Goal: Task Accomplishment & Management: Complete application form

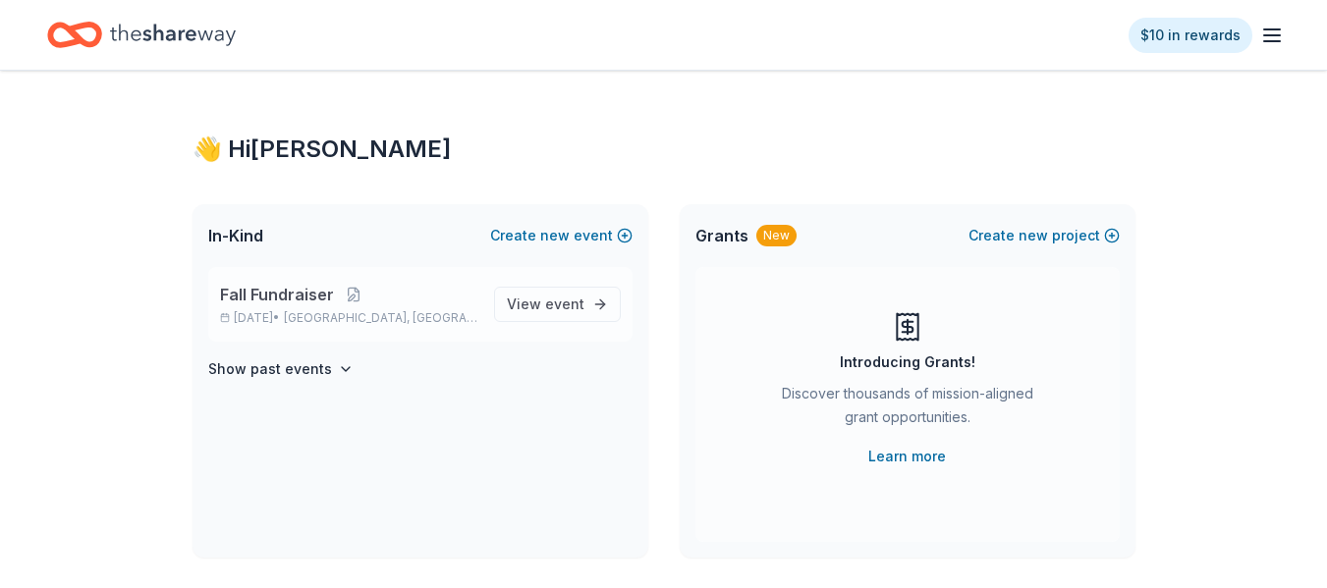
click at [319, 303] on span "Fall Fundraiser" at bounding box center [277, 295] width 114 height 24
click at [1054, 237] on button "Create new project" at bounding box center [1043, 236] width 151 height 24
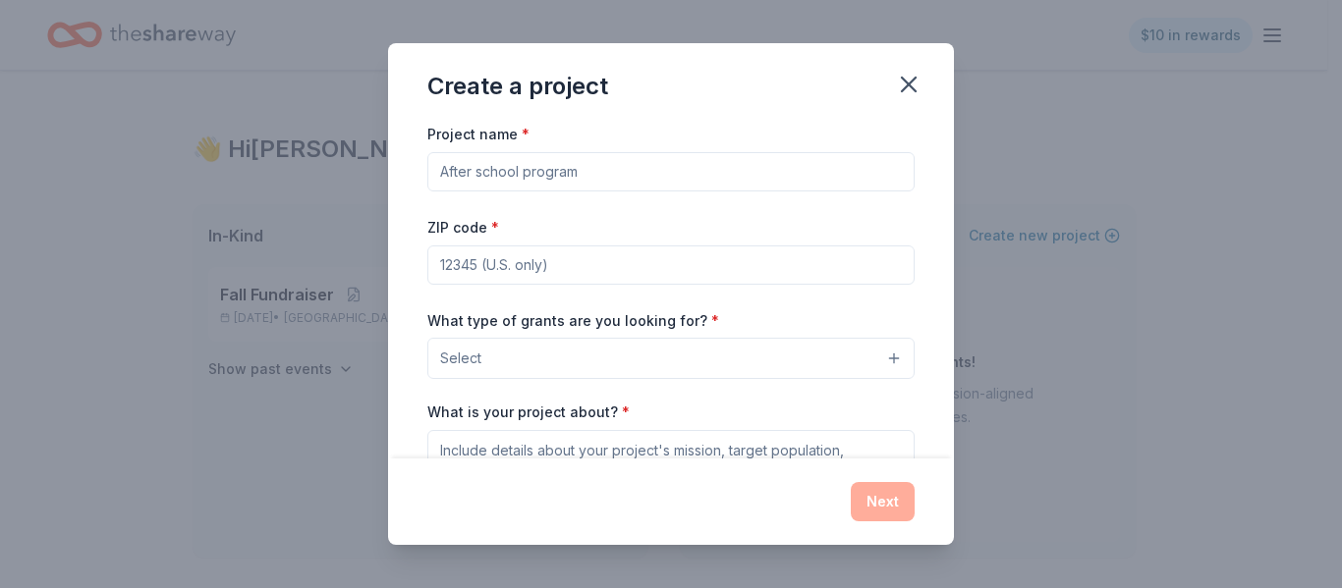
click at [618, 270] on input "ZIP code *" at bounding box center [670, 265] width 487 height 39
type input "48507"
click at [548, 350] on button "Select" at bounding box center [670, 358] width 487 height 41
click at [888, 290] on div "Project name * ZIP code * 48507 What type of grants are you looking for? * Sele…" at bounding box center [670, 391] width 487 height 539
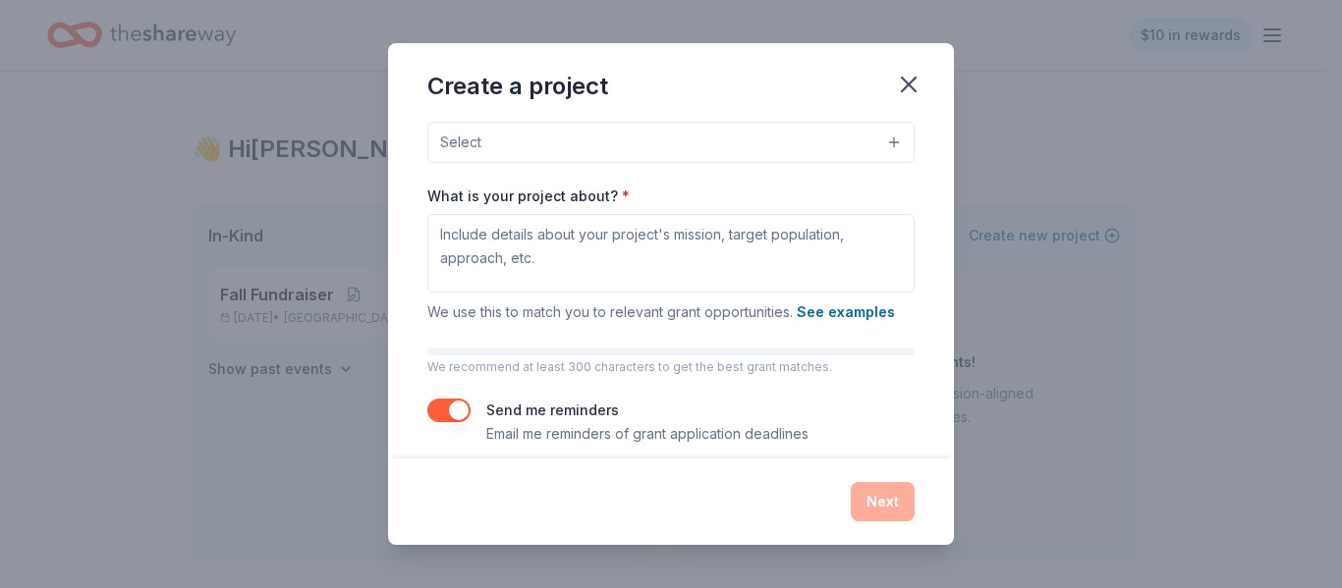
scroll to position [235, 0]
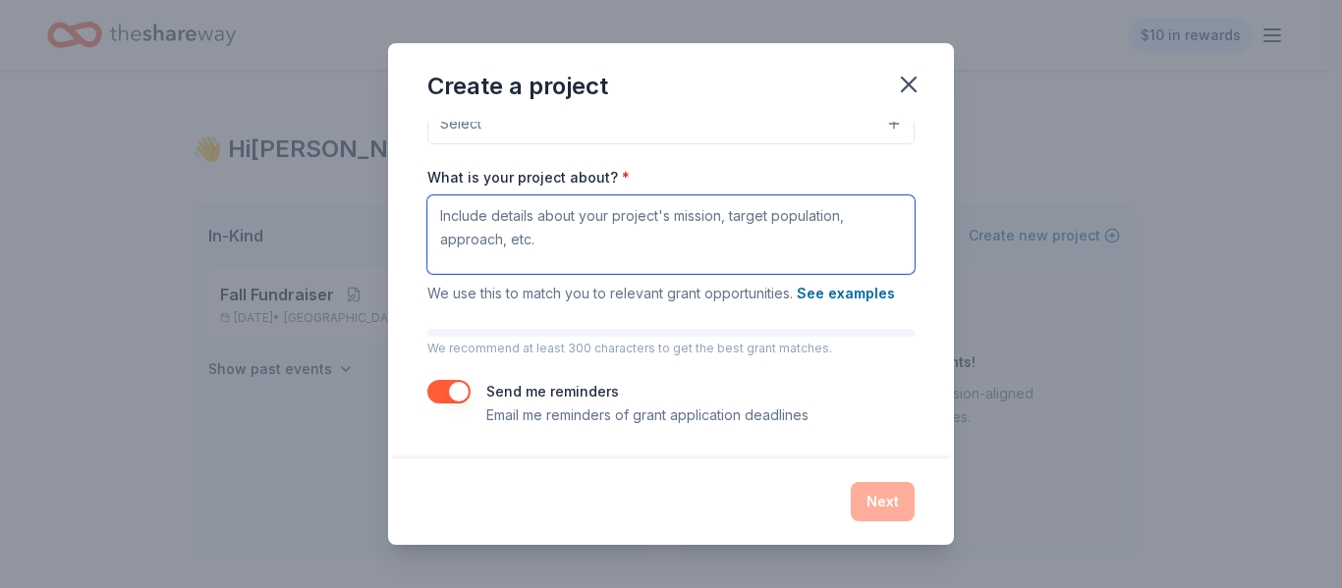
click at [802, 230] on textarea "What is your project about? *" at bounding box center [670, 234] width 487 height 79
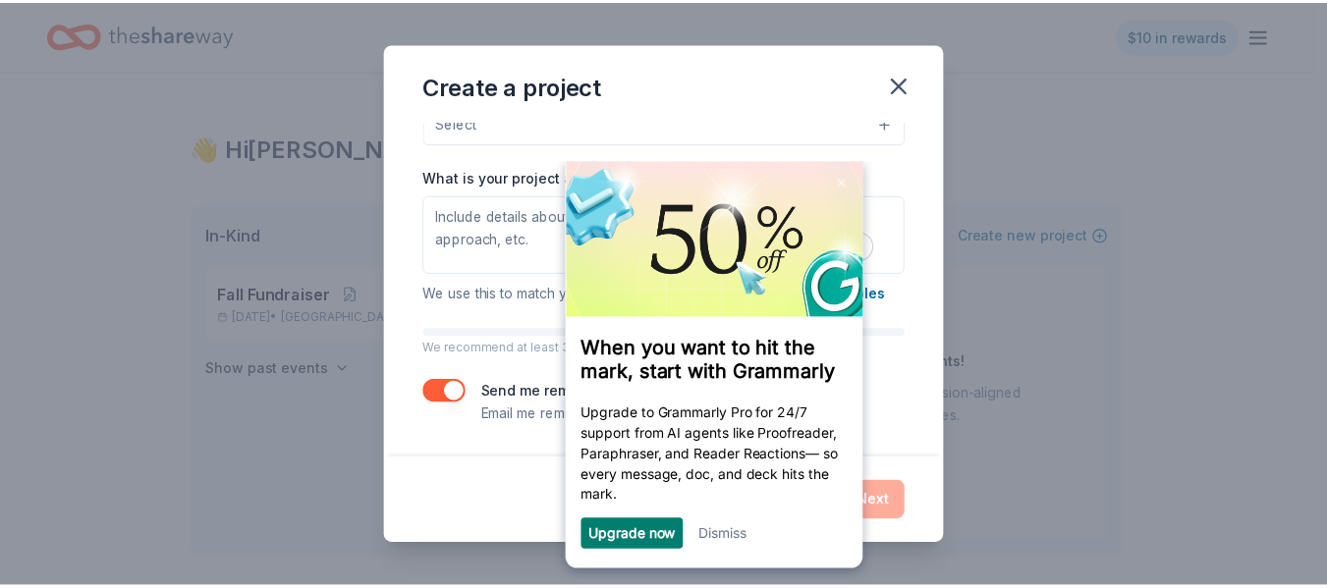
scroll to position [0, 0]
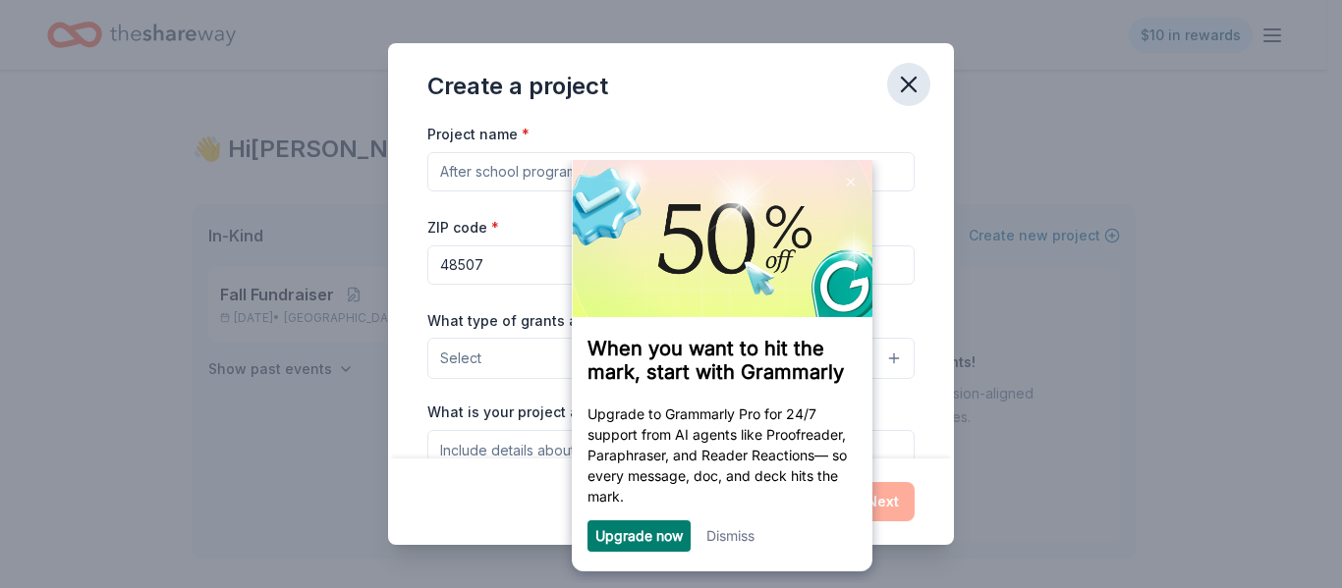
click at [905, 85] on icon "button" at bounding box center [909, 85] width 28 height 28
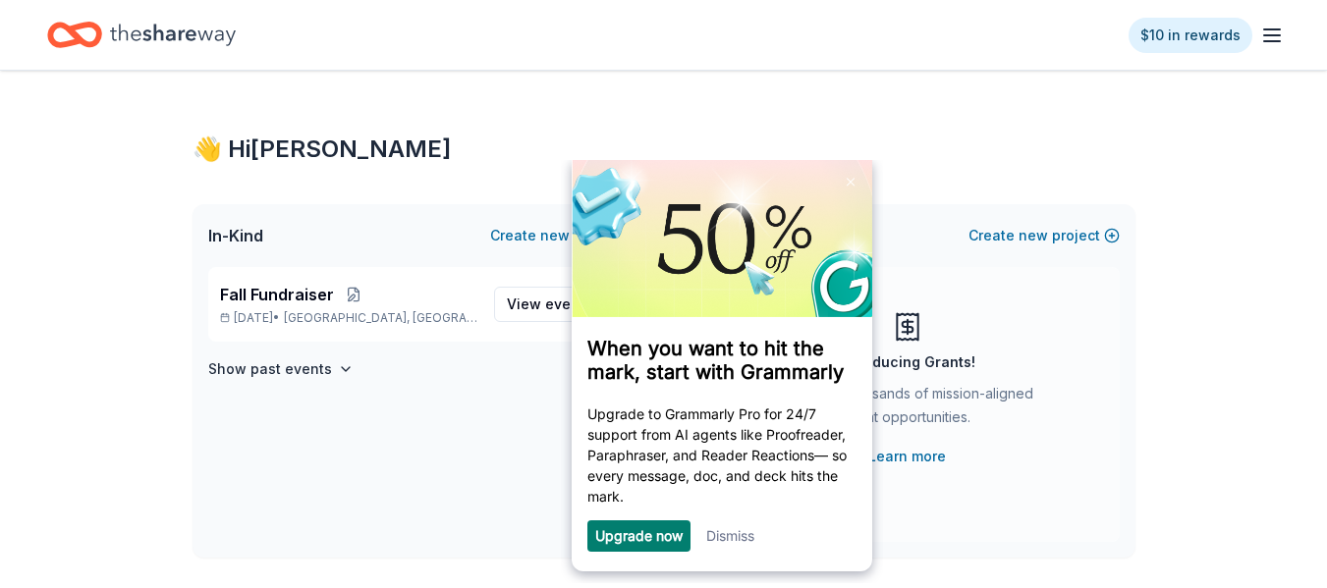
click at [738, 538] on link "Dismiss" at bounding box center [730, 535] width 48 height 17
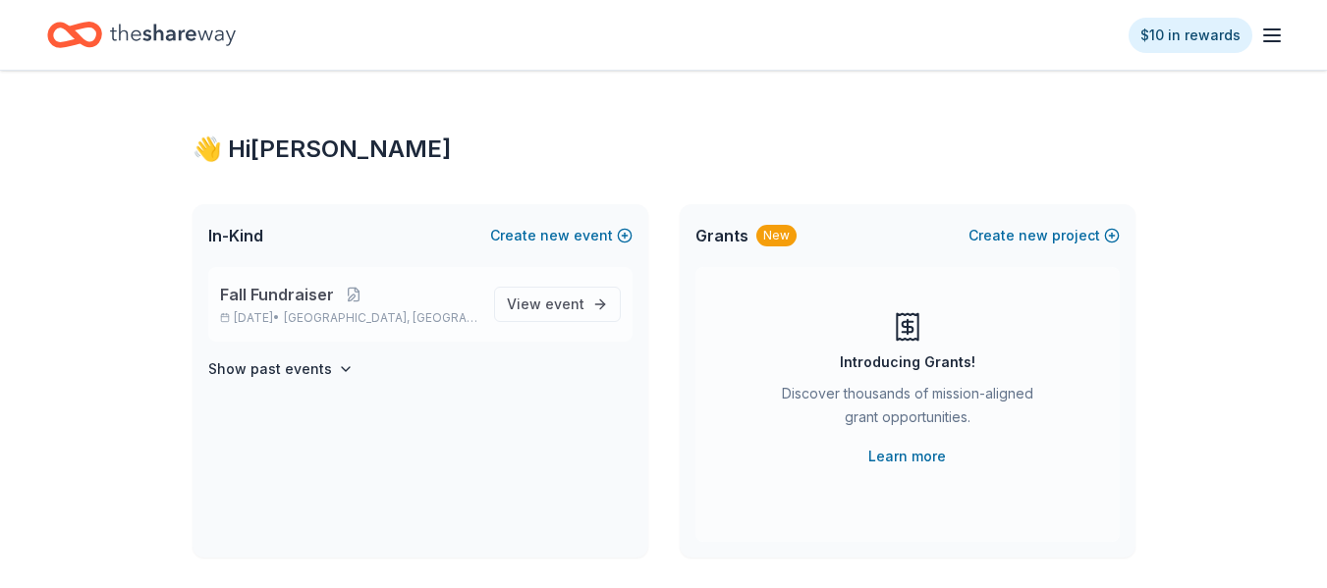
click at [324, 308] on div "Fall Fundraiser Nov 01, 2025 • Flint, MI" at bounding box center [349, 304] width 258 height 43
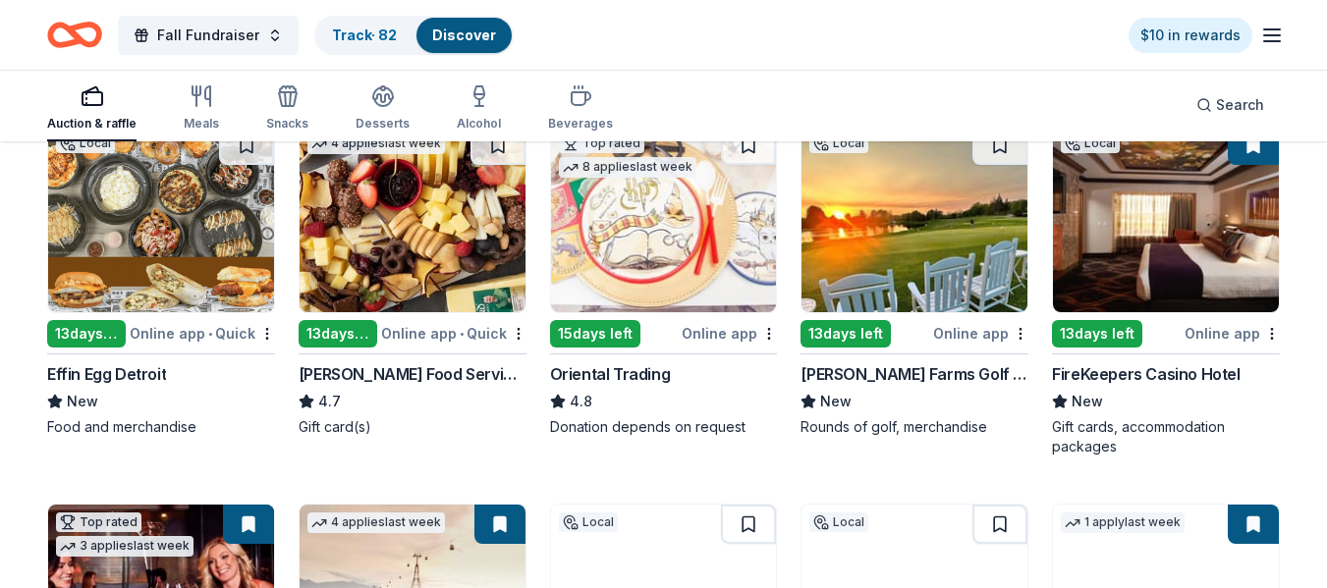
scroll to position [241, 0]
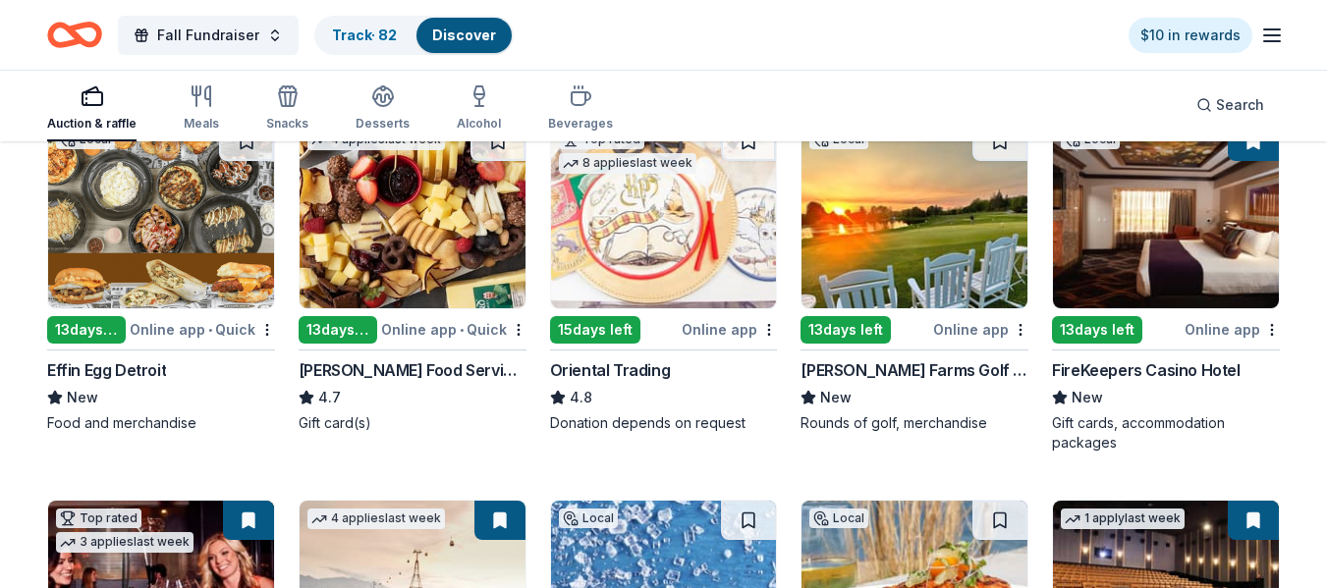
click at [909, 237] on img at bounding box center [914, 215] width 226 height 187
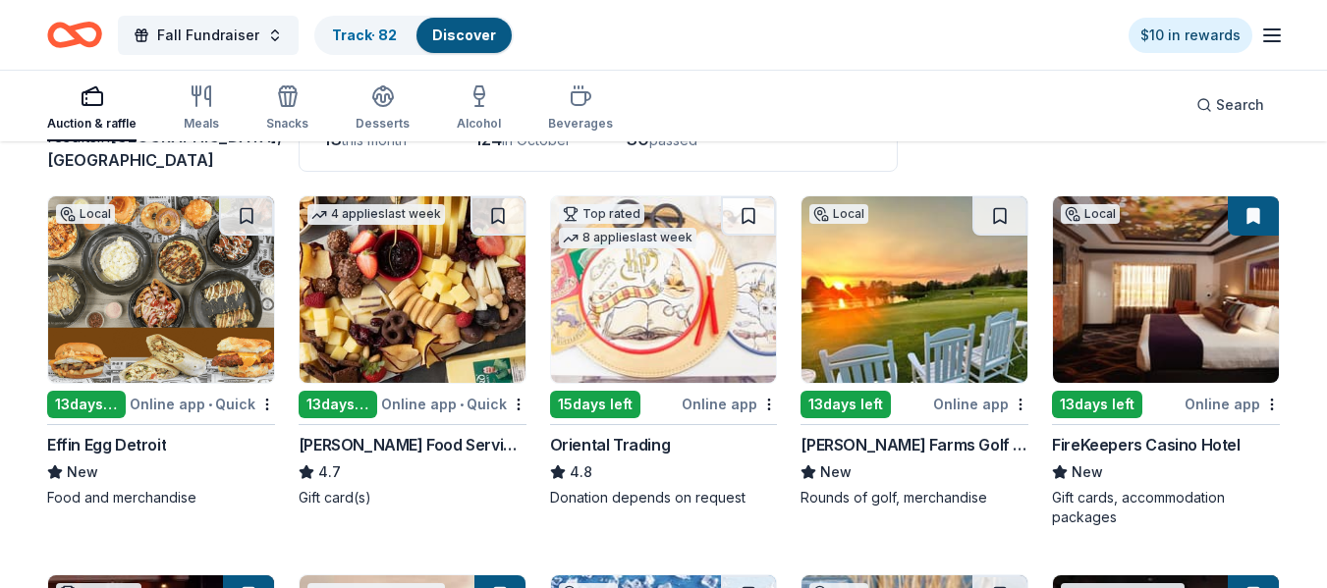
scroll to position [152, 0]
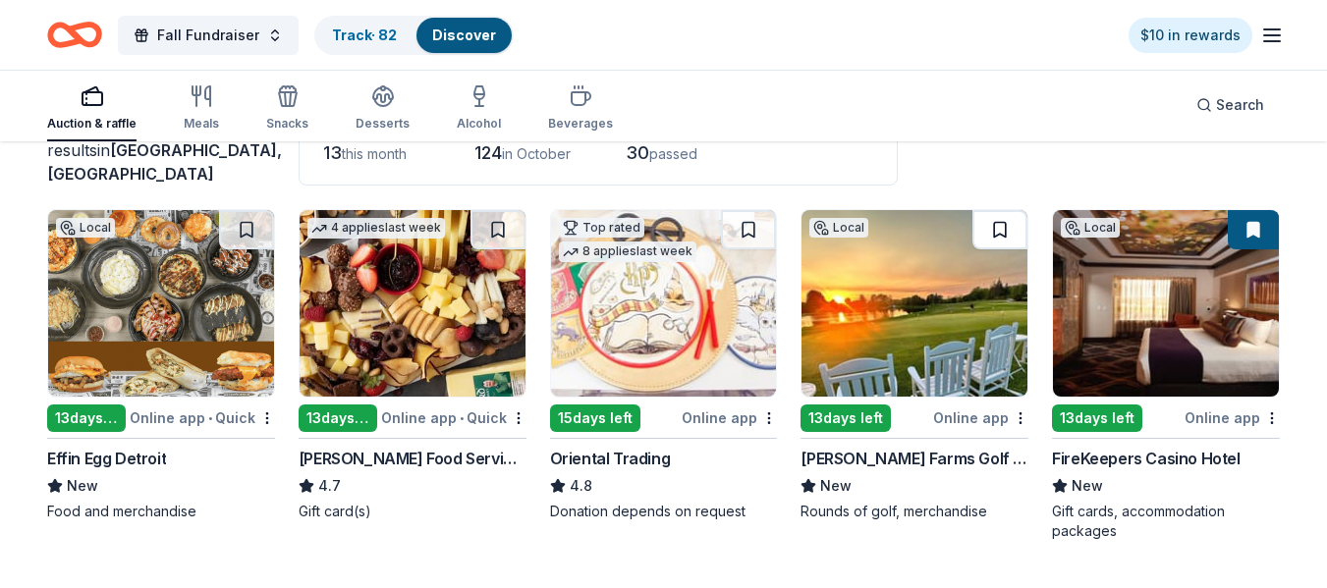
click at [997, 229] on button at bounding box center [999, 229] width 55 height 39
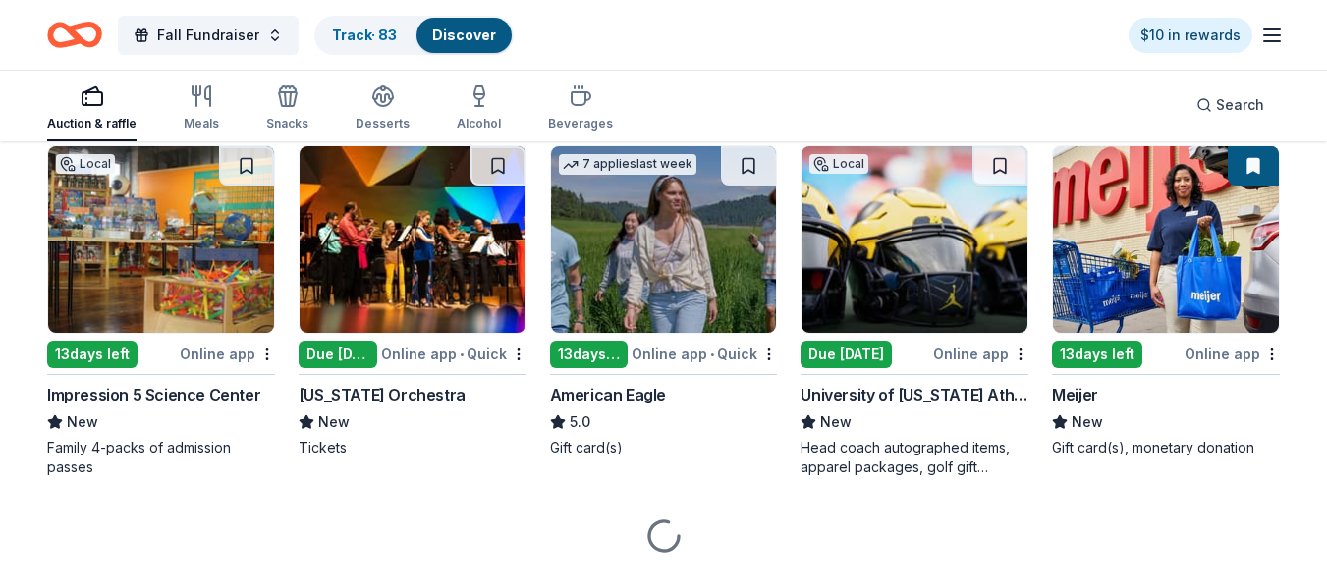
scroll to position [1378, 0]
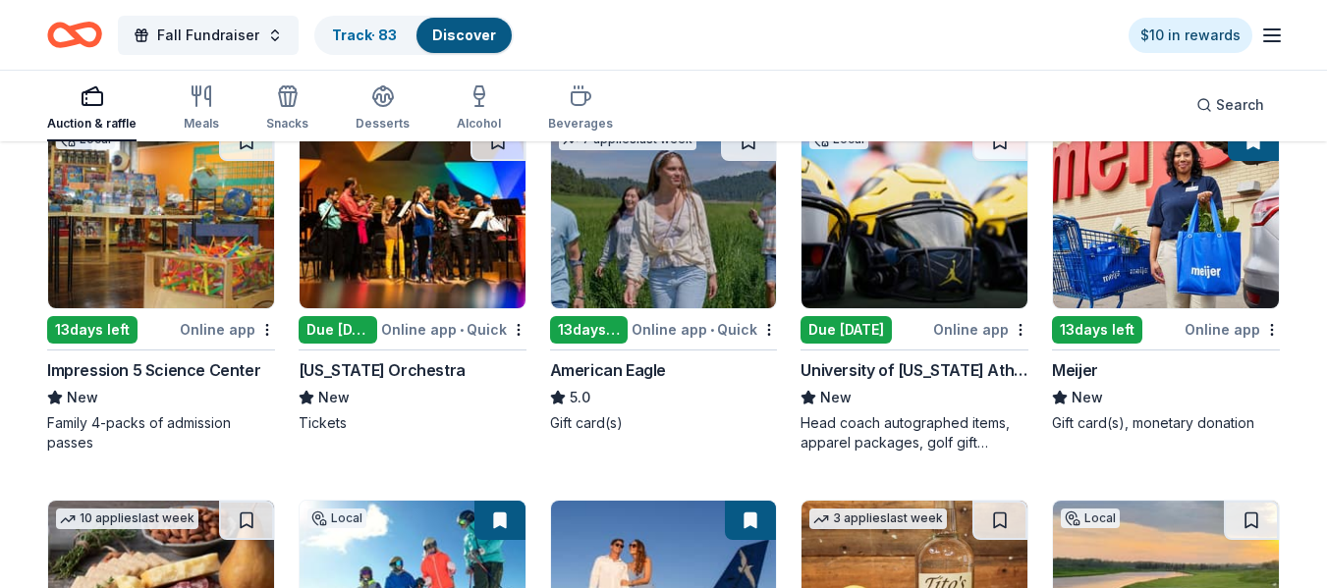
click at [913, 257] on img at bounding box center [914, 215] width 226 height 187
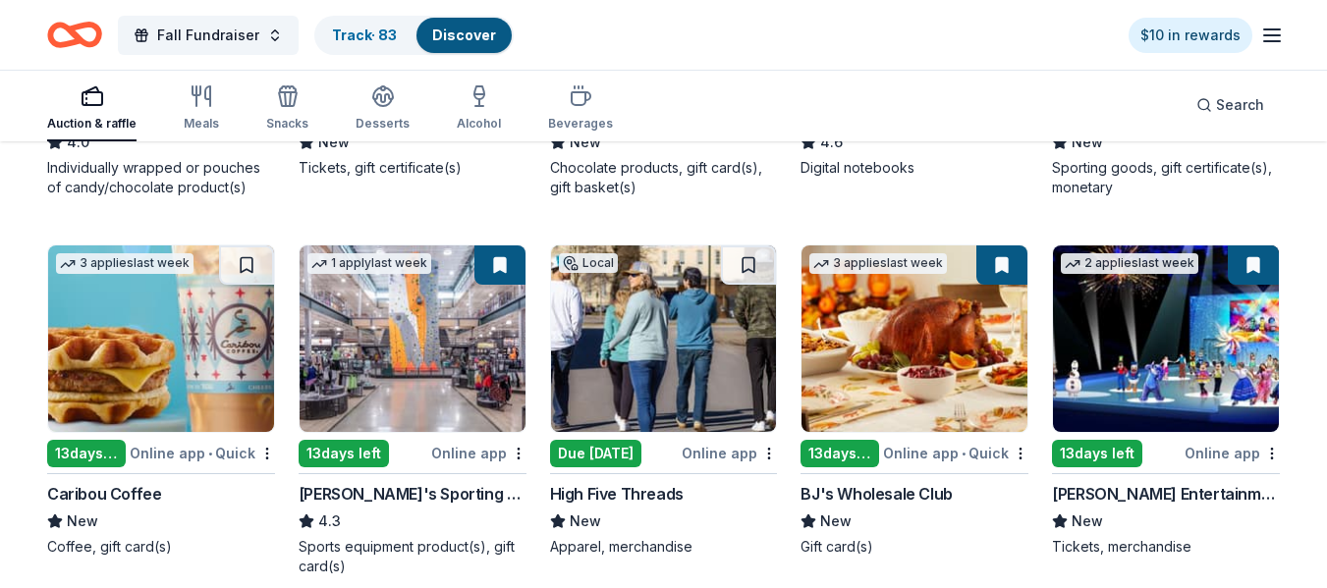
scroll to position [3168, 0]
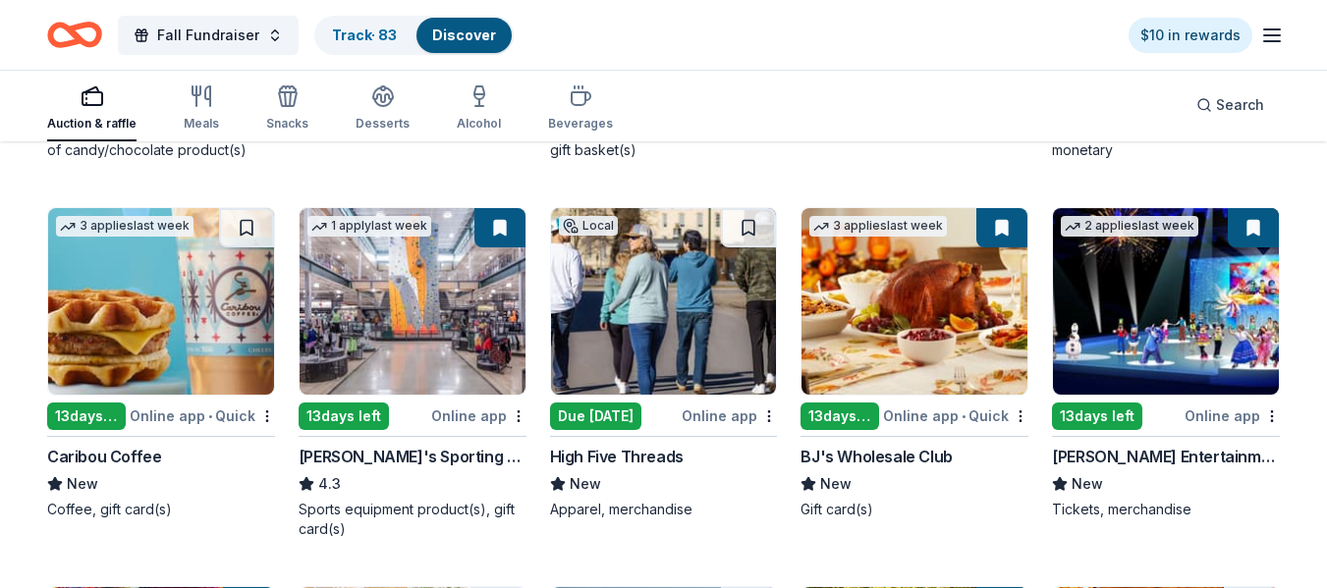
click at [460, 297] on img at bounding box center [413, 301] width 226 height 187
click at [509, 420] on div "Online app" at bounding box center [478, 416] width 95 height 25
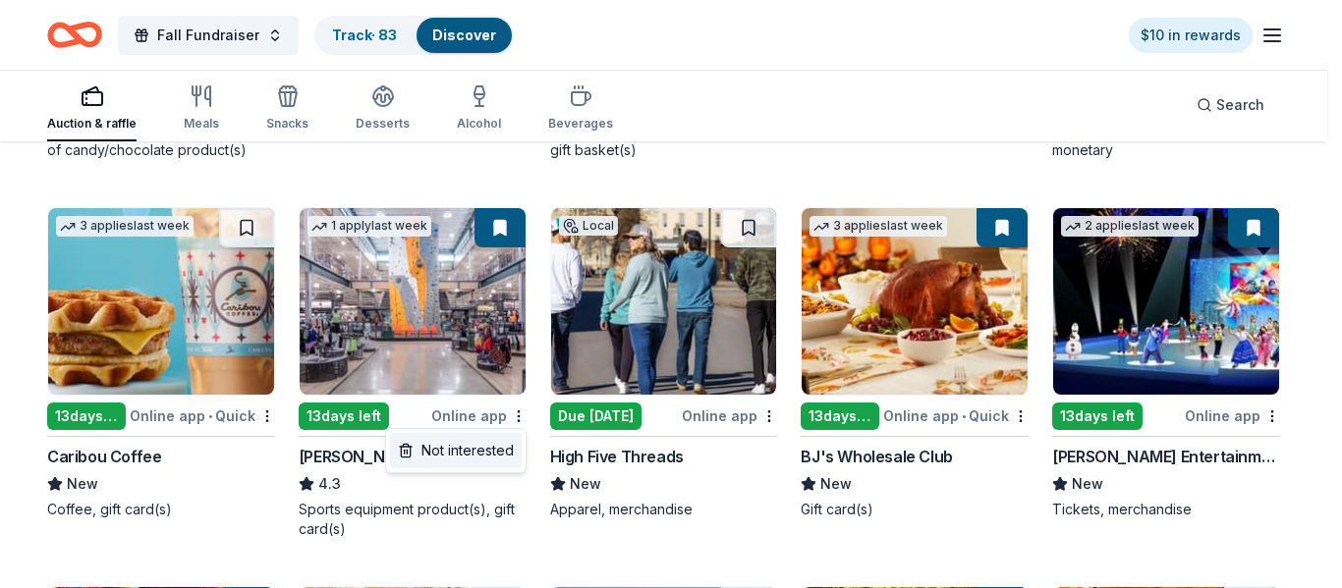
click at [493, 457] on div "Not interested" at bounding box center [456, 450] width 132 height 35
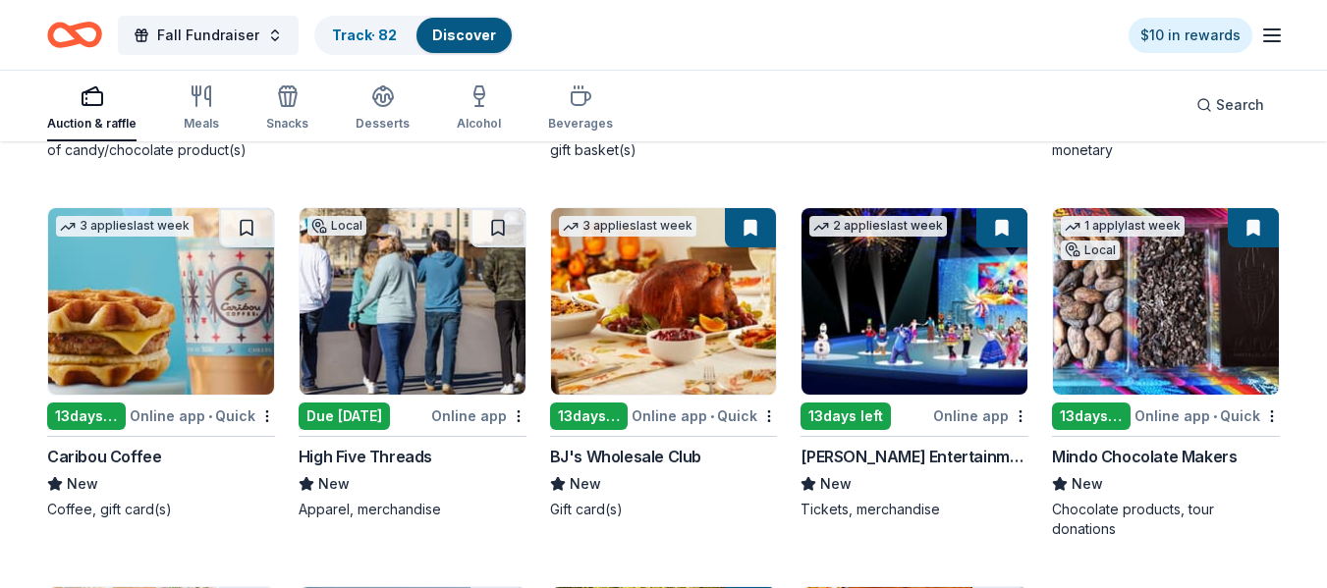
click at [476, 330] on img at bounding box center [413, 301] width 226 height 187
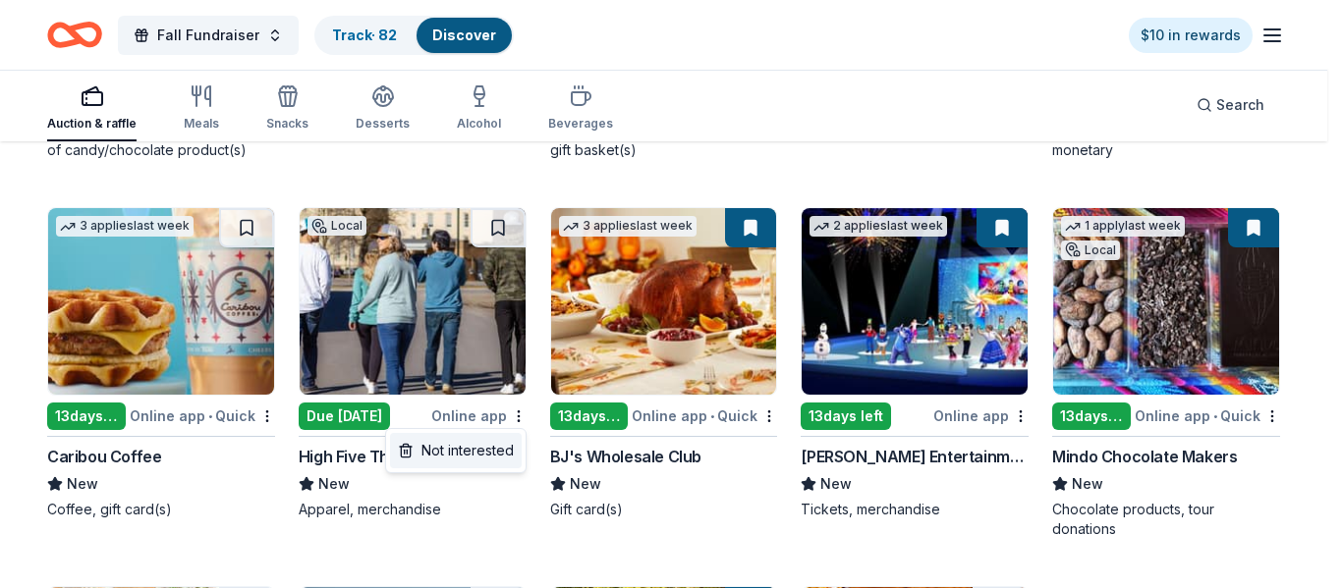
click at [494, 454] on div "Not interested" at bounding box center [456, 450] width 132 height 35
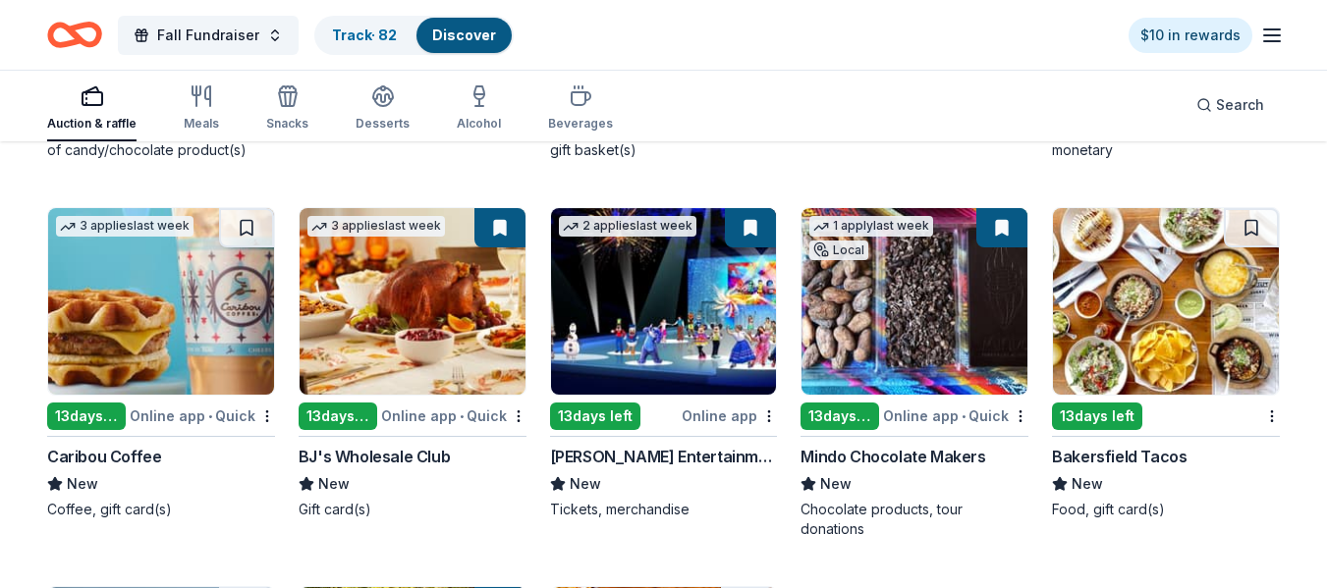
click at [206, 334] on img at bounding box center [161, 301] width 226 height 187
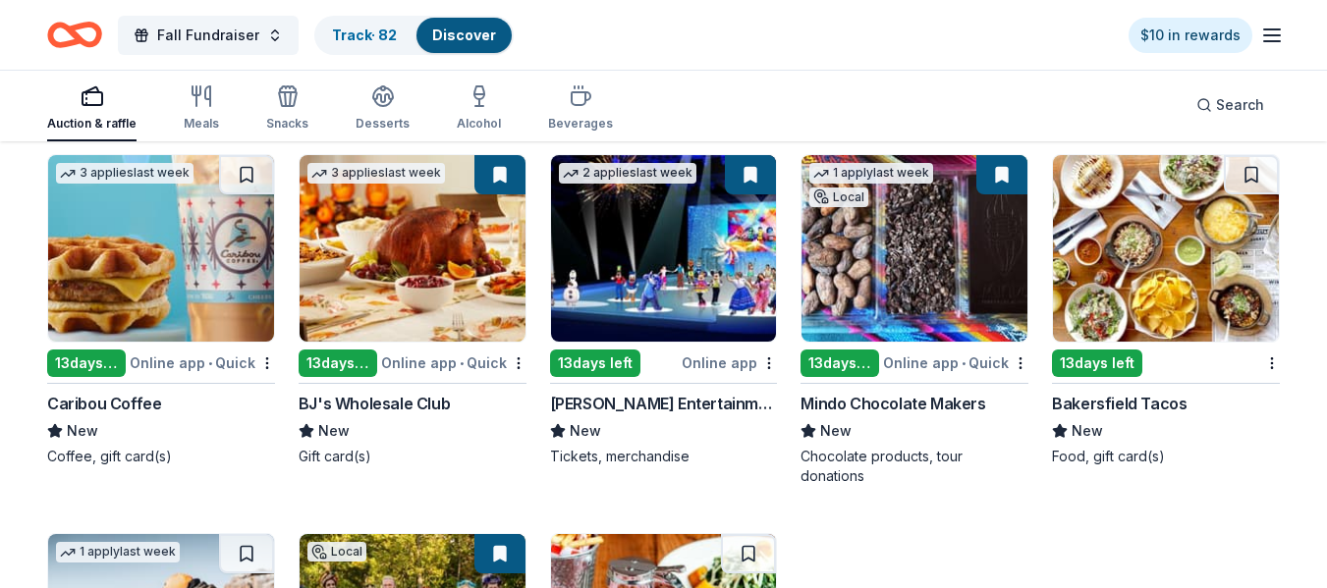
scroll to position [3227, 0]
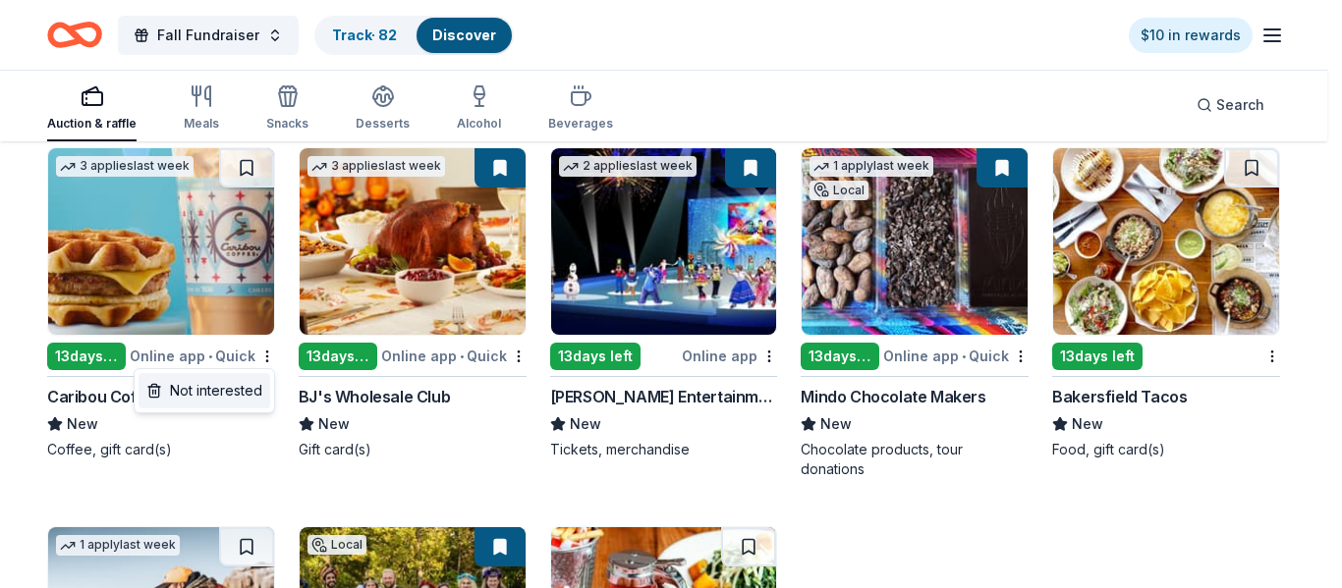
click at [243, 387] on div "Not interested" at bounding box center [204, 390] width 132 height 35
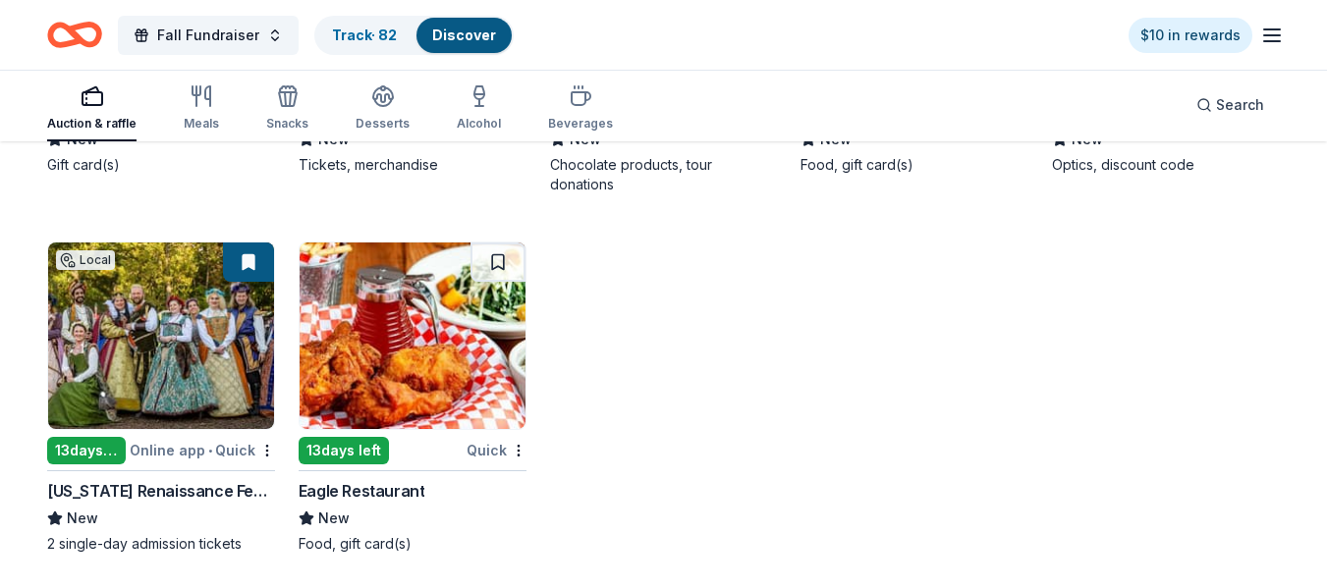
scroll to position [3520, 0]
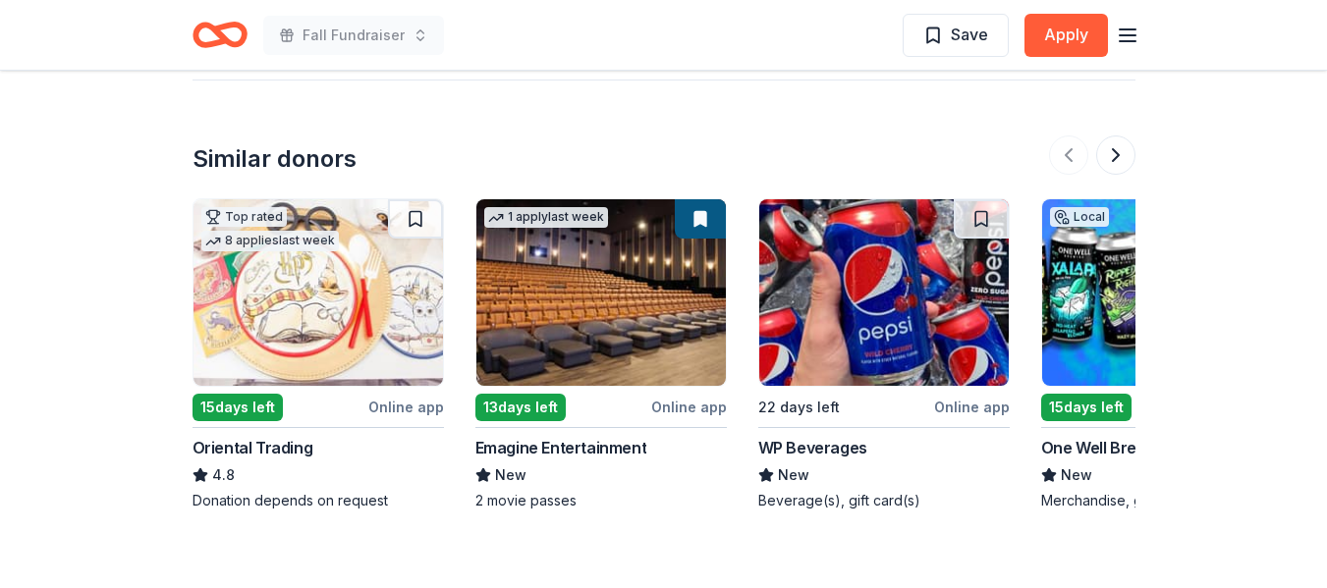
scroll to position [1893, 0]
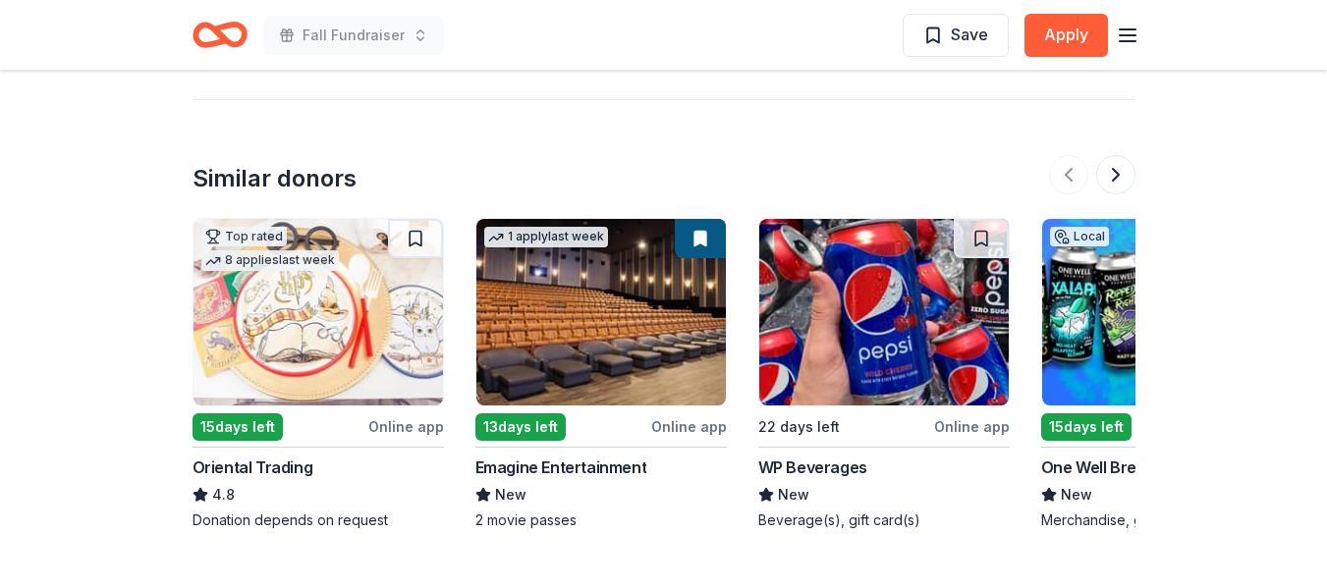
click at [919, 334] on img at bounding box center [883, 312] width 249 height 187
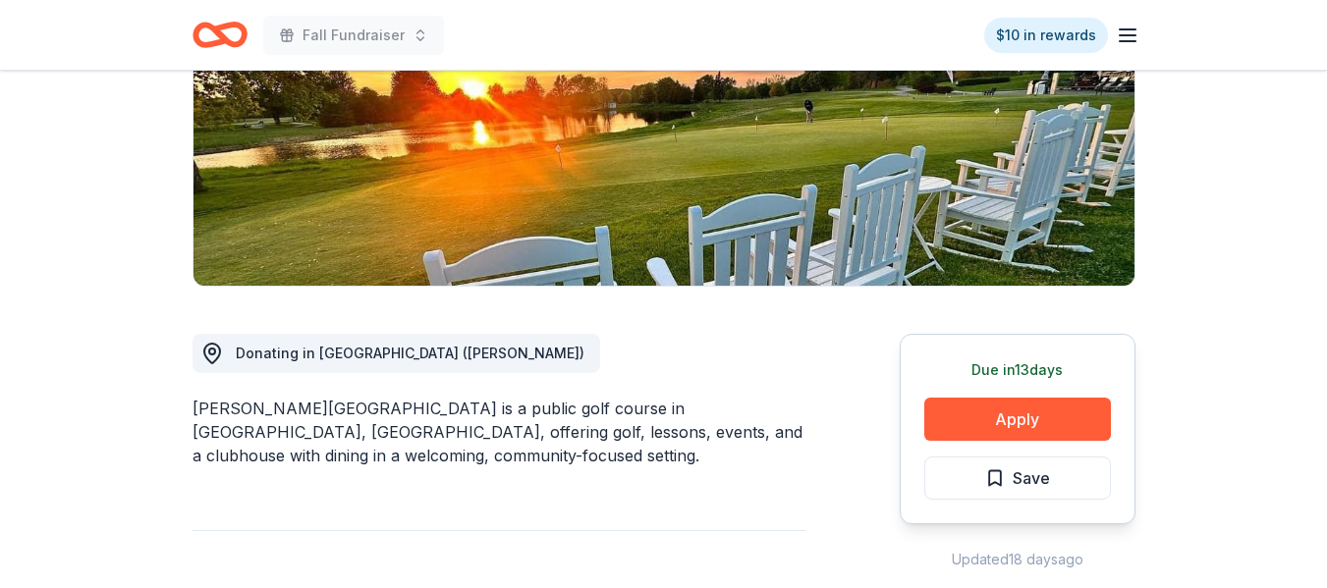
scroll to position [314, 0]
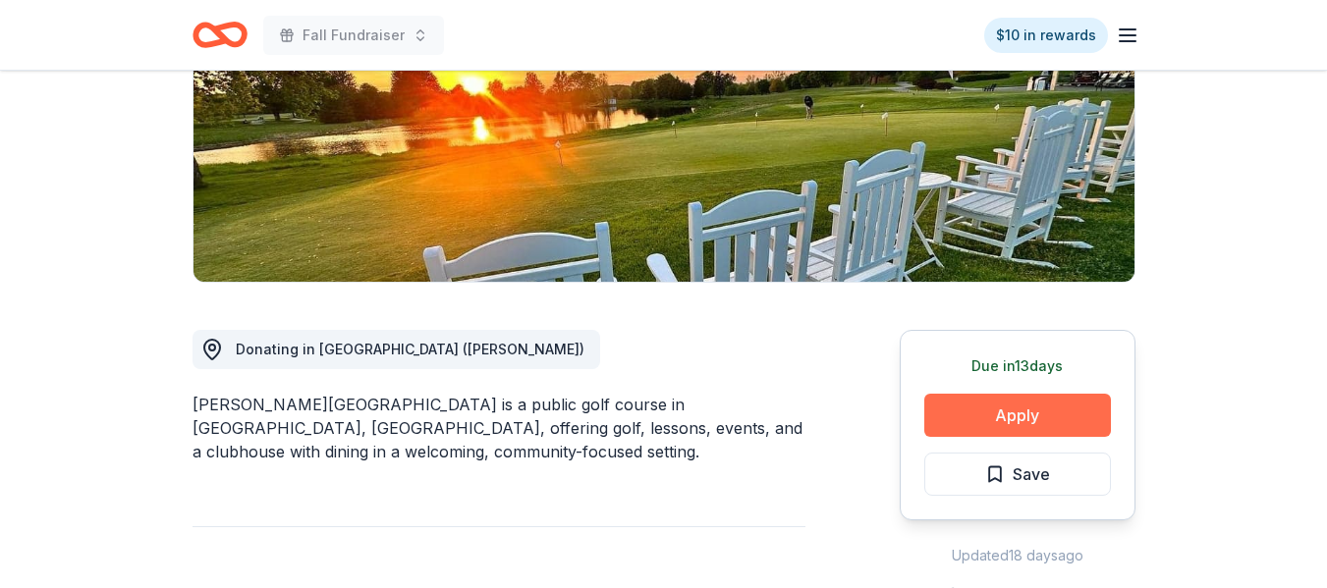
click at [1026, 423] on button "Apply" at bounding box center [1017, 415] width 187 height 43
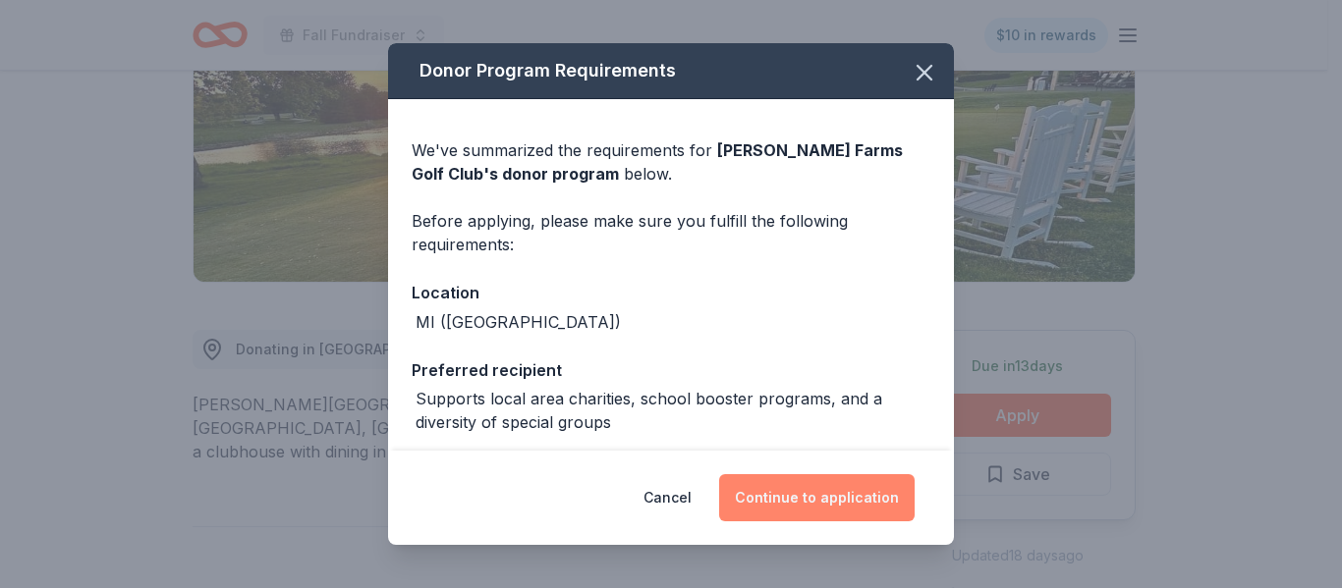
click at [841, 499] on button "Continue to application" at bounding box center [816, 497] width 195 height 47
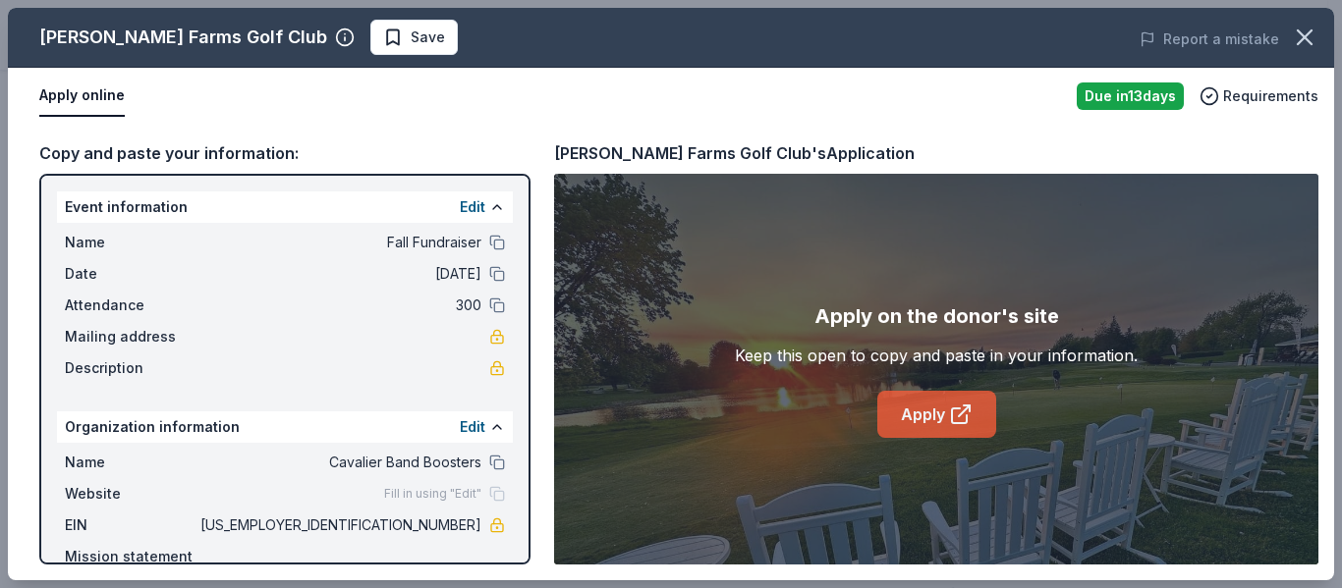
click at [955, 410] on icon at bounding box center [959, 416] width 15 height 15
click at [1305, 32] on icon "button" at bounding box center [1305, 38] width 28 height 28
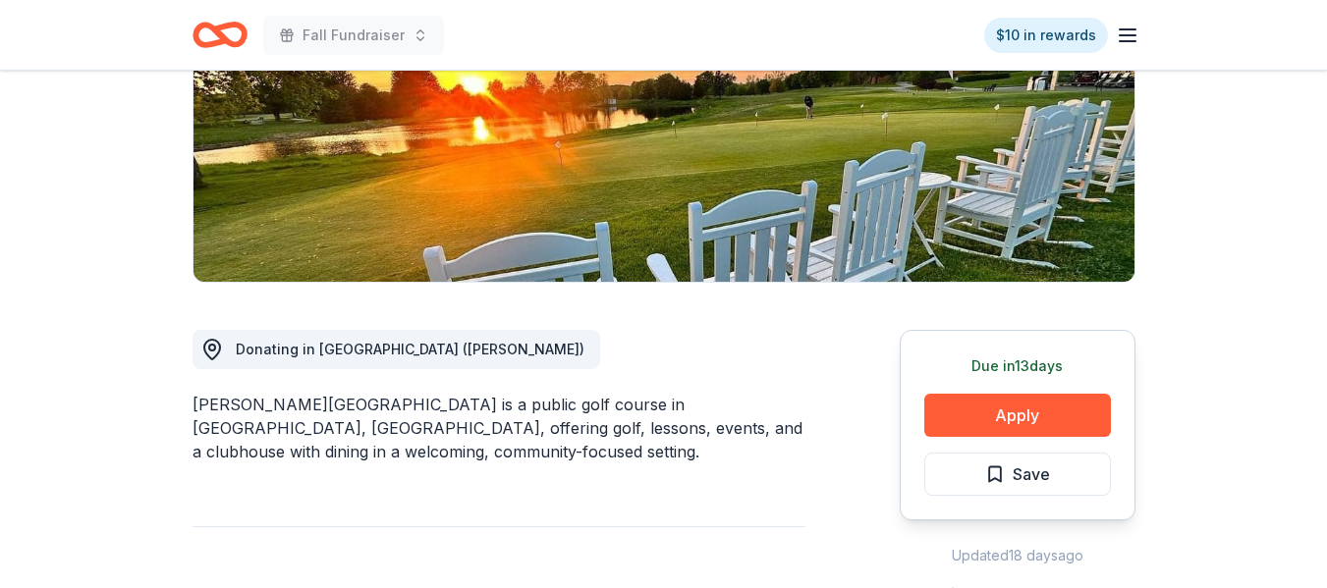
drag, startPoint x: 1135, startPoint y: 237, endPoint x: 1334, endPoint y: 174, distance: 208.1
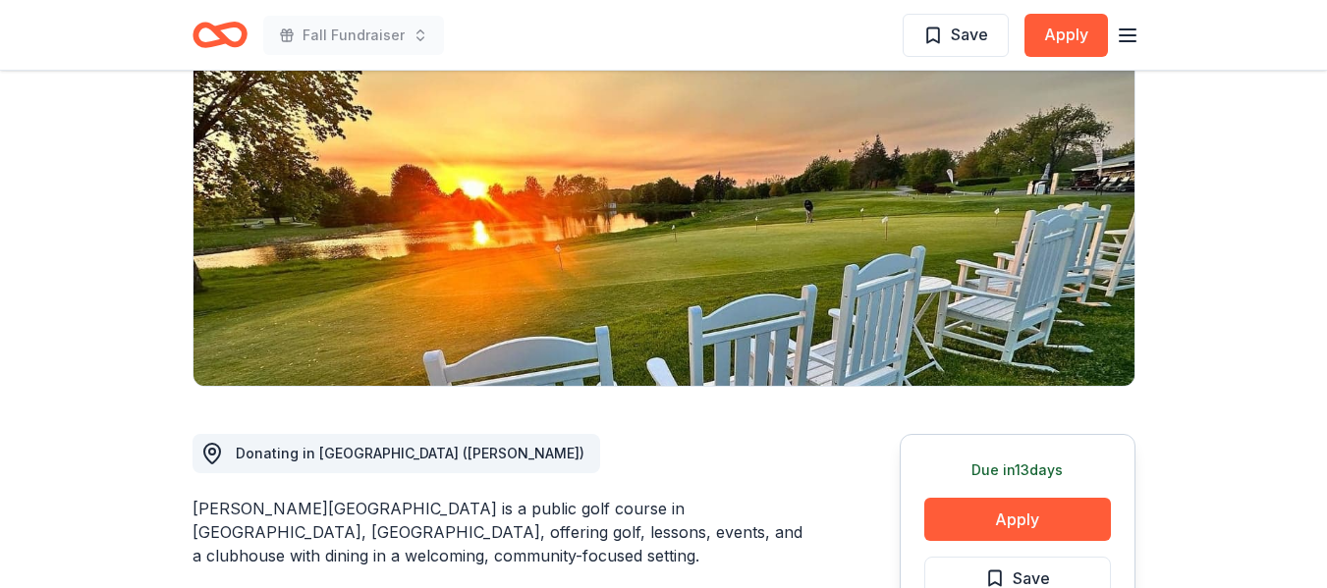
scroll to position [0, 0]
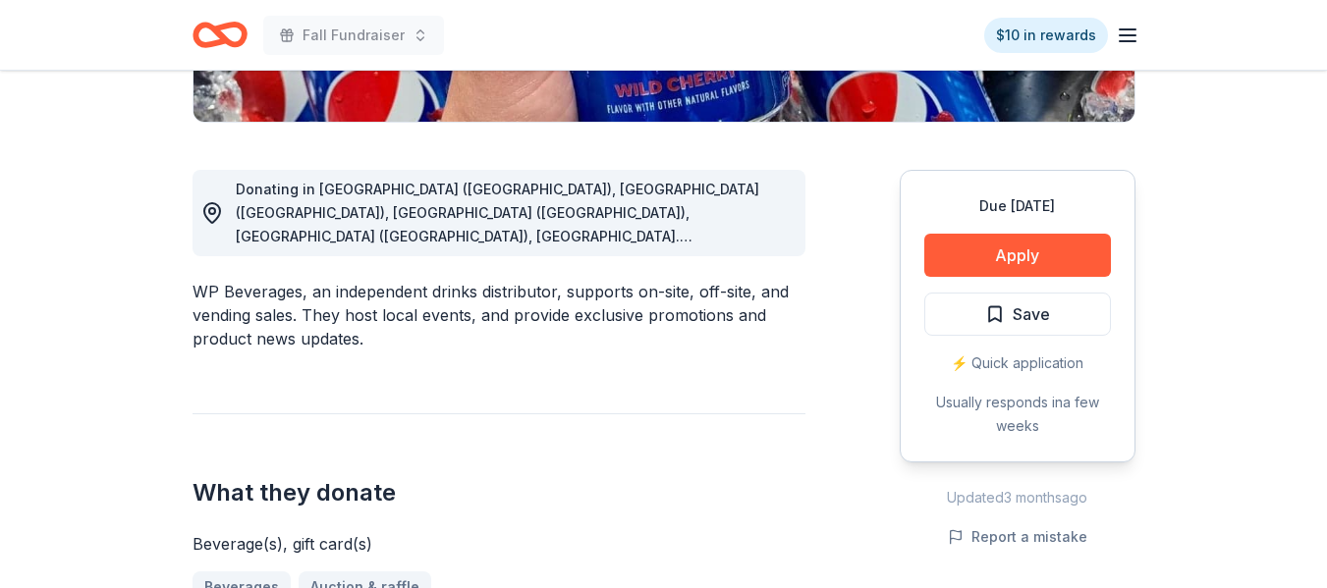
scroll to position [504, 0]
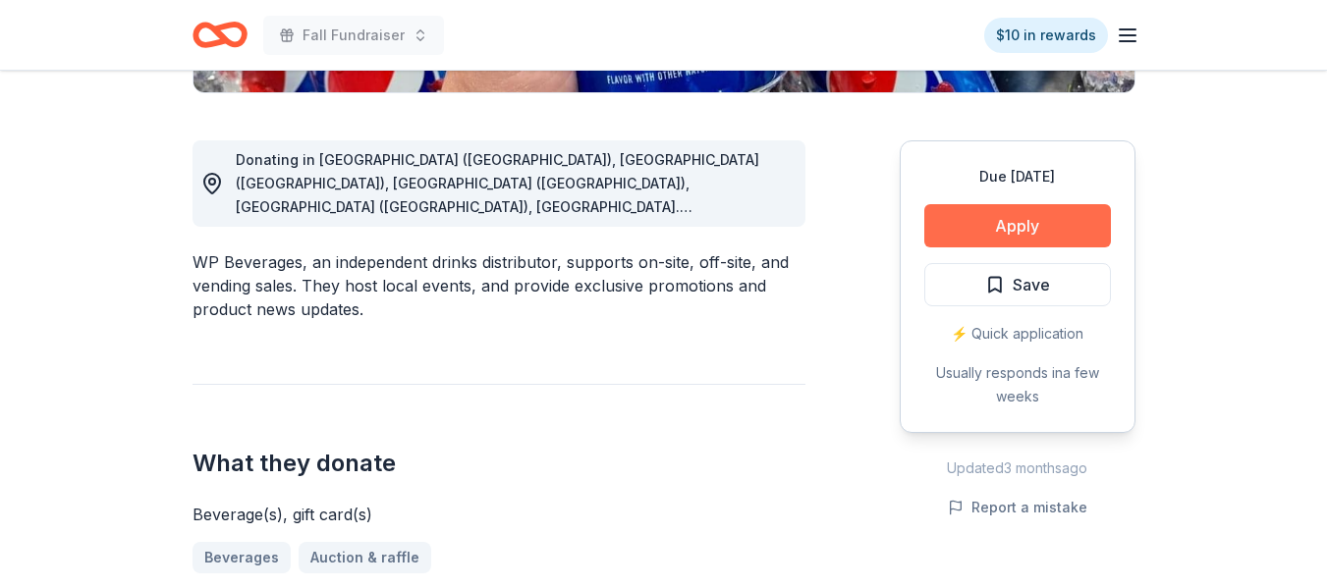
click at [988, 229] on button "Apply" at bounding box center [1017, 225] width 187 height 43
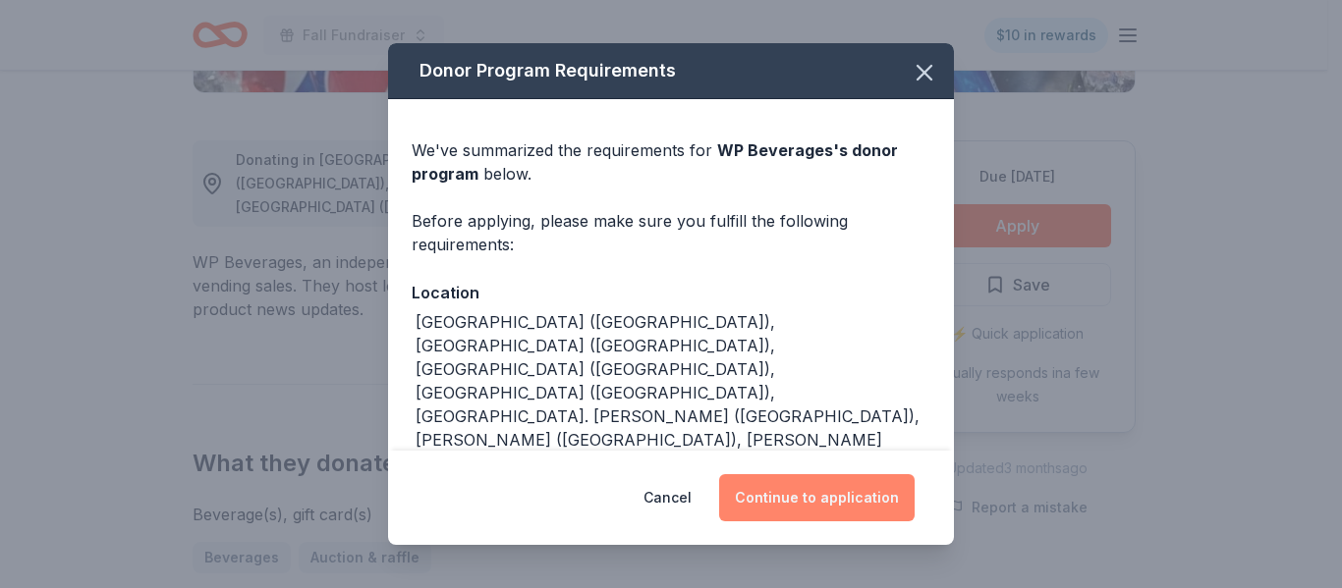
click at [818, 495] on button "Continue to application" at bounding box center [816, 497] width 195 height 47
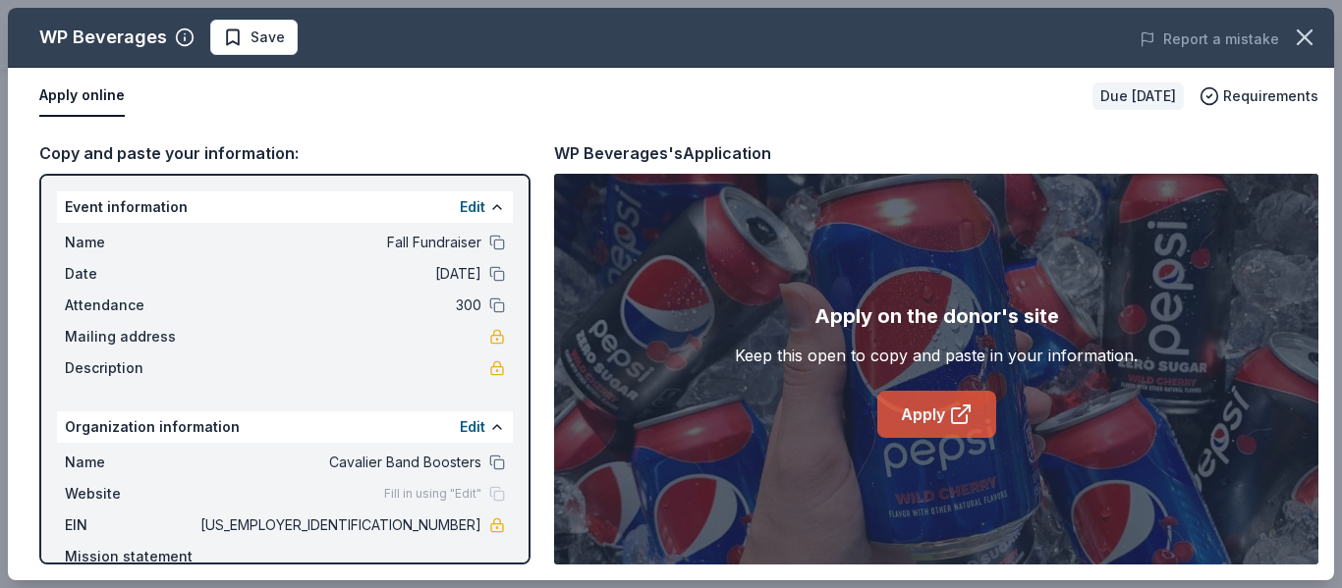
click at [946, 413] on link "Apply" at bounding box center [936, 414] width 119 height 47
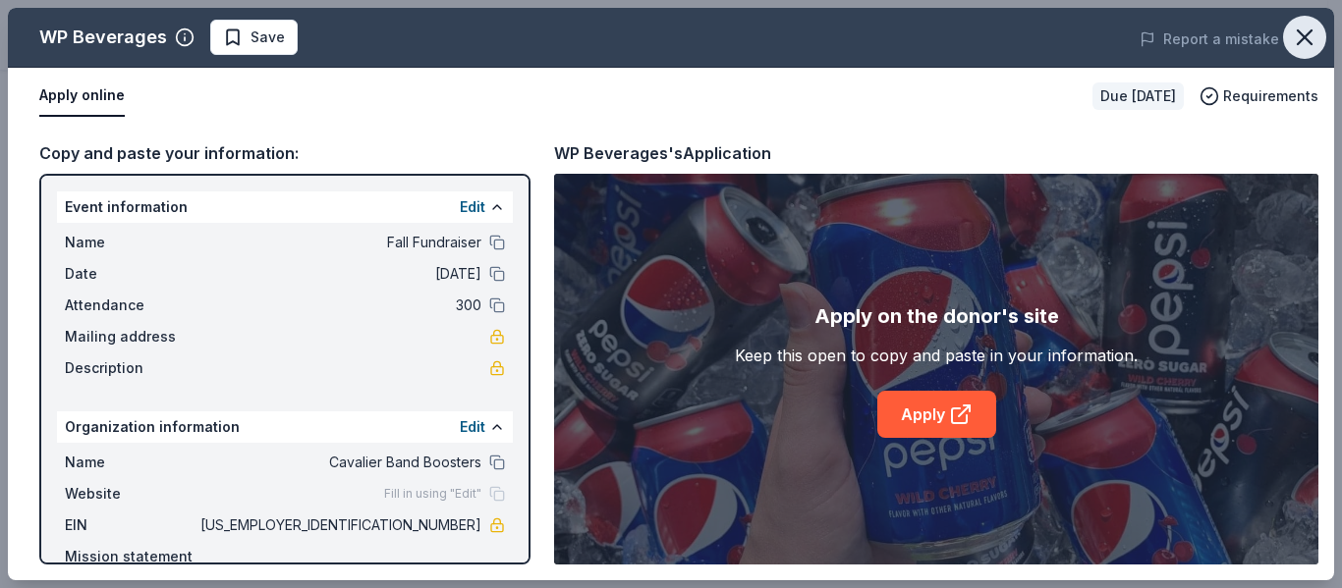
click at [1299, 31] on icon "button" at bounding box center [1304, 37] width 14 height 14
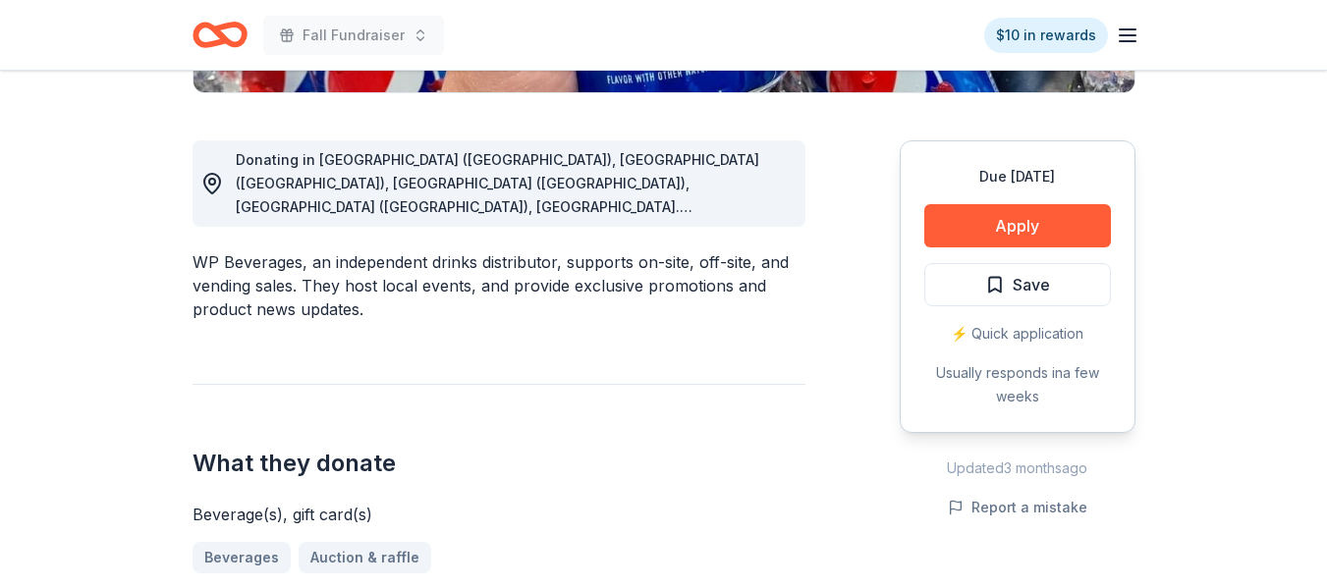
click at [1299, 31] on header "Fall Fundraiser $10 in rewards" at bounding box center [663, 35] width 1327 height 71
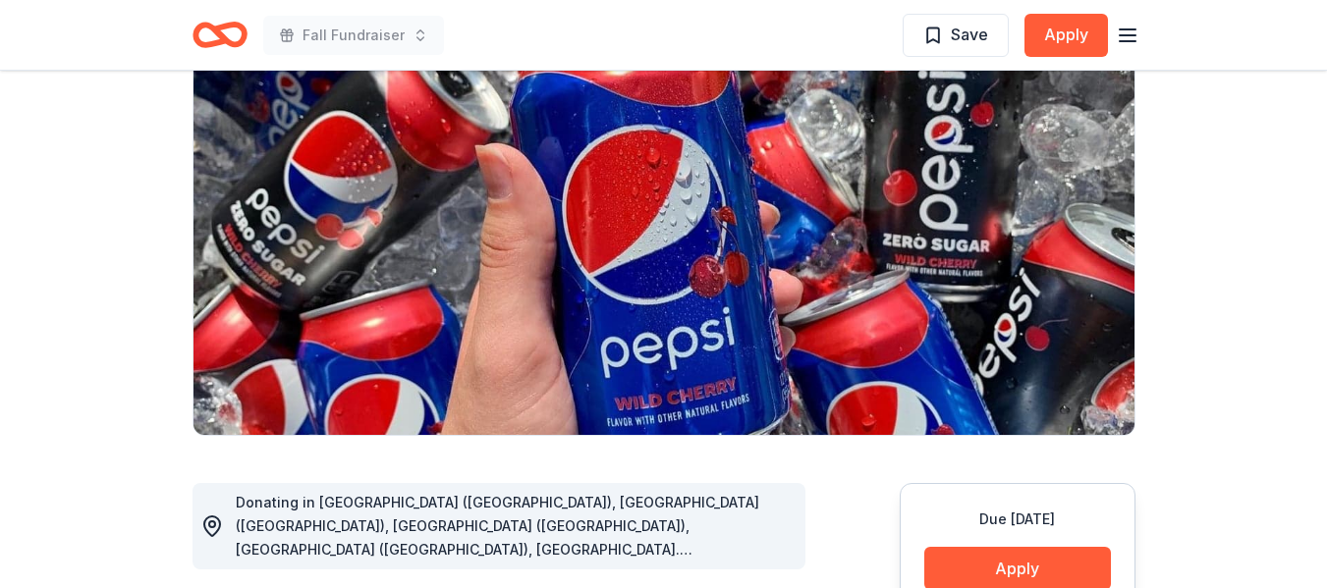
scroll to position [0, 0]
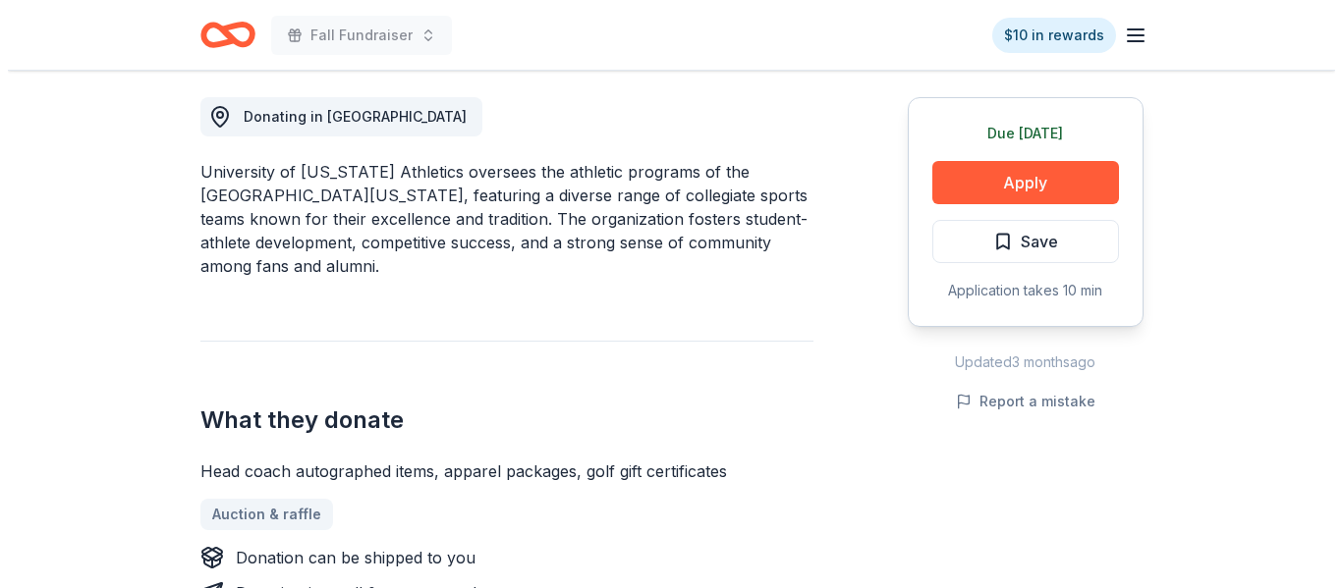
scroll to position [542, 0]
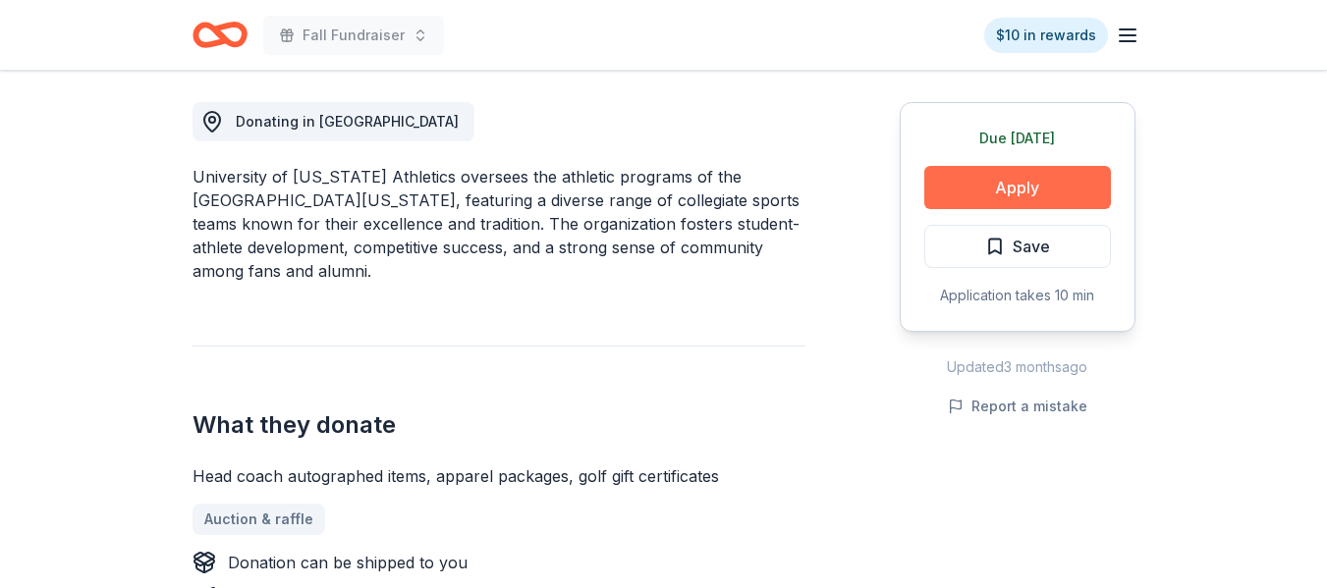
click at [1026, 177] on button "Apply" at bounding box center [1017, 187] width 187 height 43
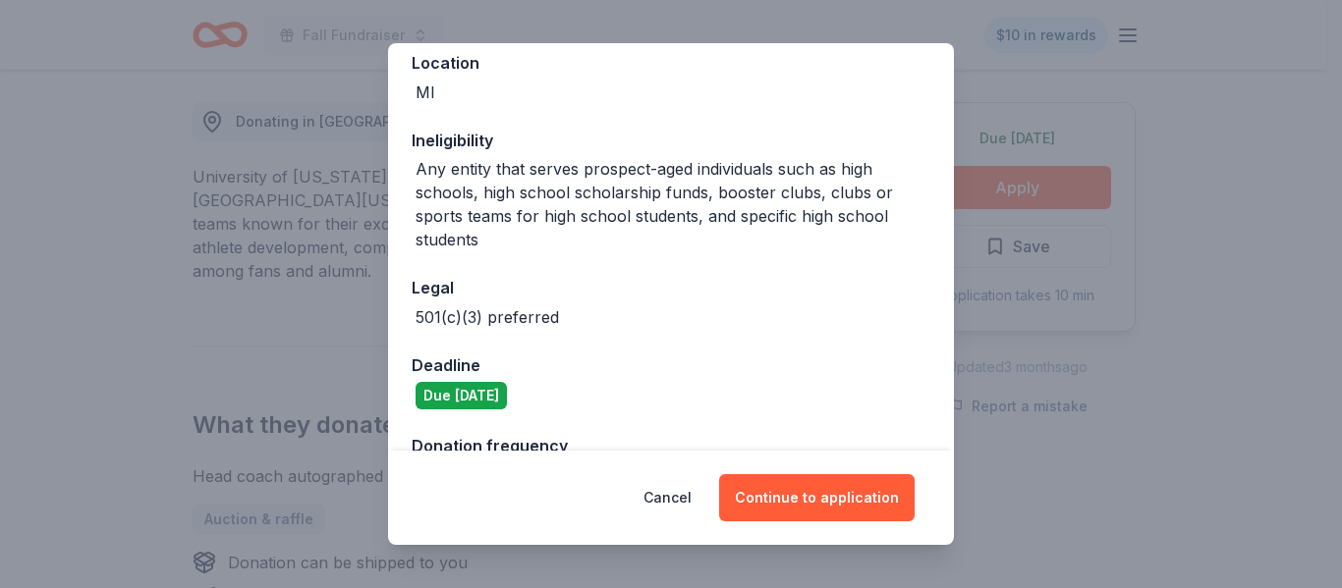
scroll to position [289, 0]
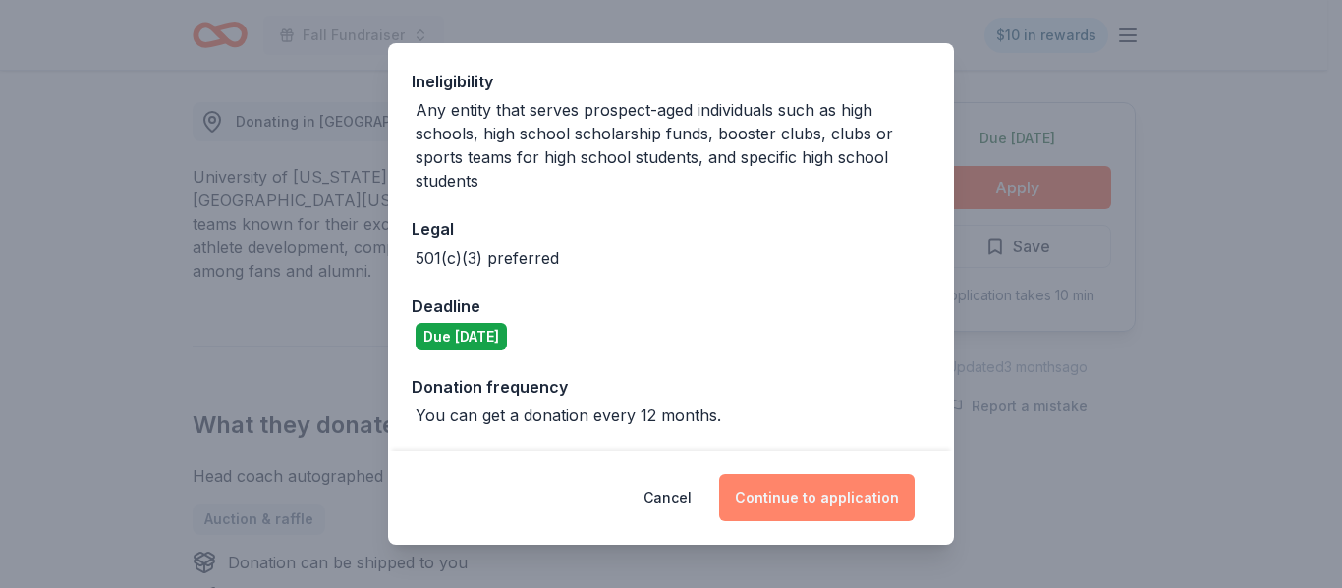
click at [860, 500] on button "Continue to application" at bounding box center [816, 497] width 195 height 47
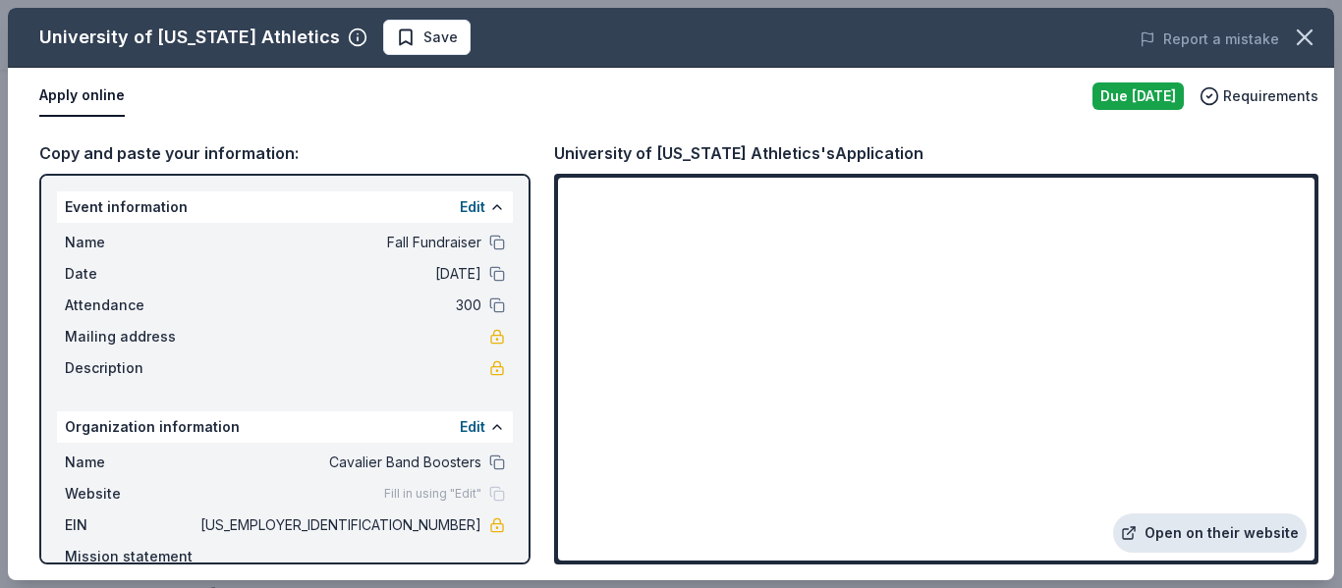
click at [1219, 524] on link "Open on their website" at bounding box center [1209, 533] width 193 height 39
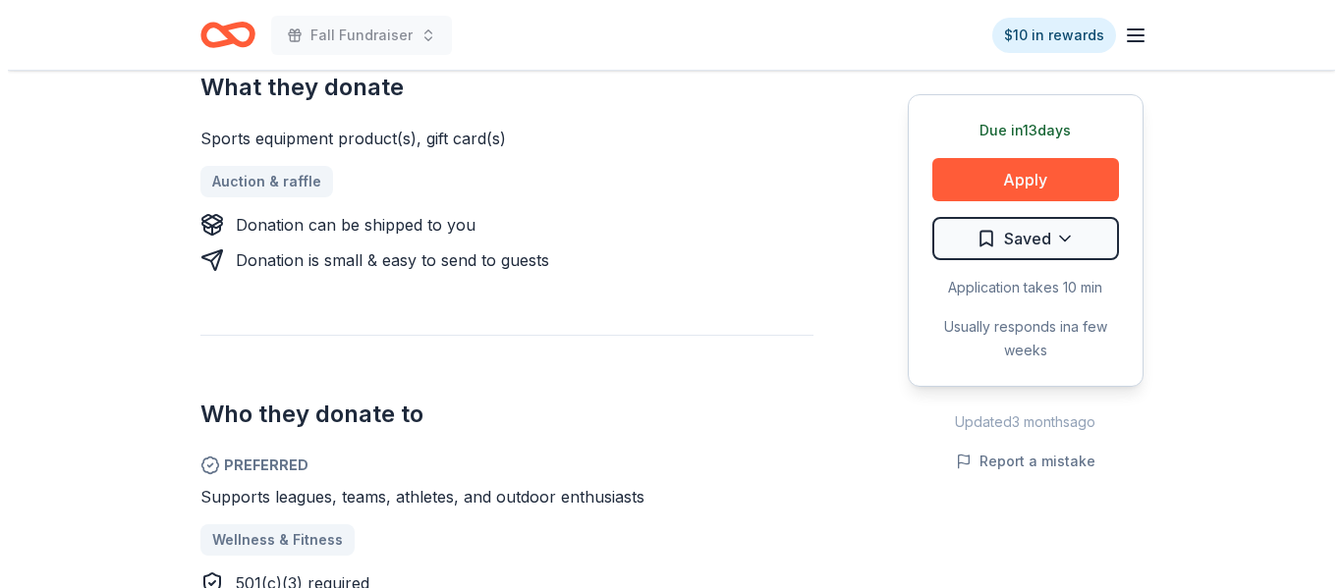
scroll to position [786, 0]
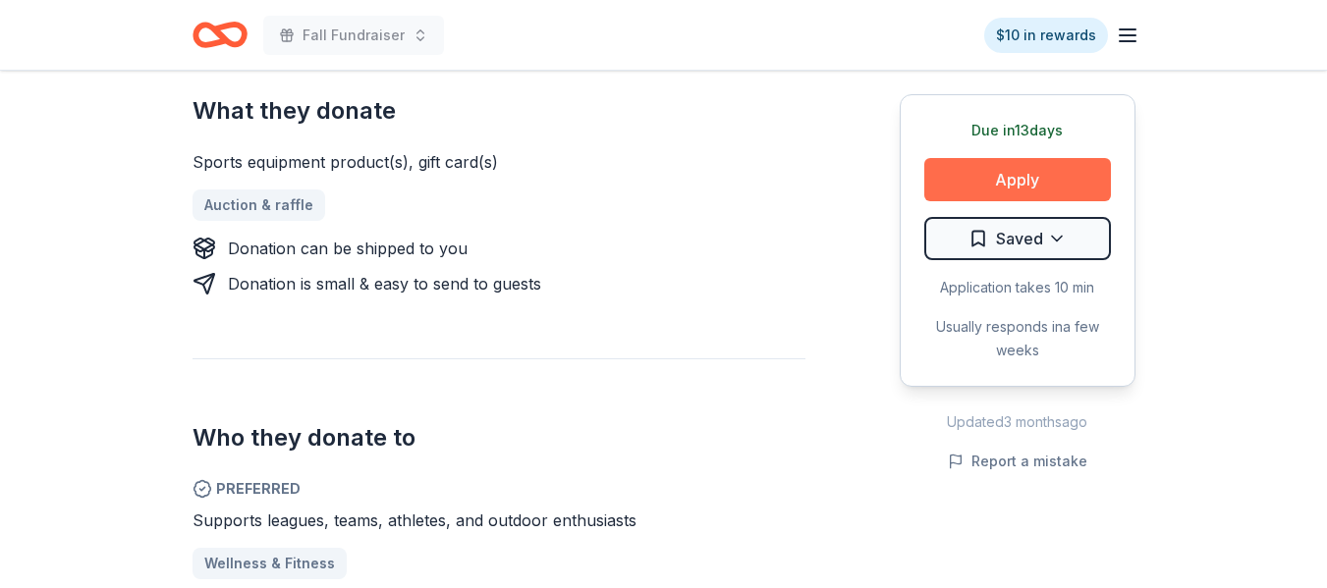
click at [1016, 181] on button "Apply" at bounding box center [1017, 179] width 187 height 43
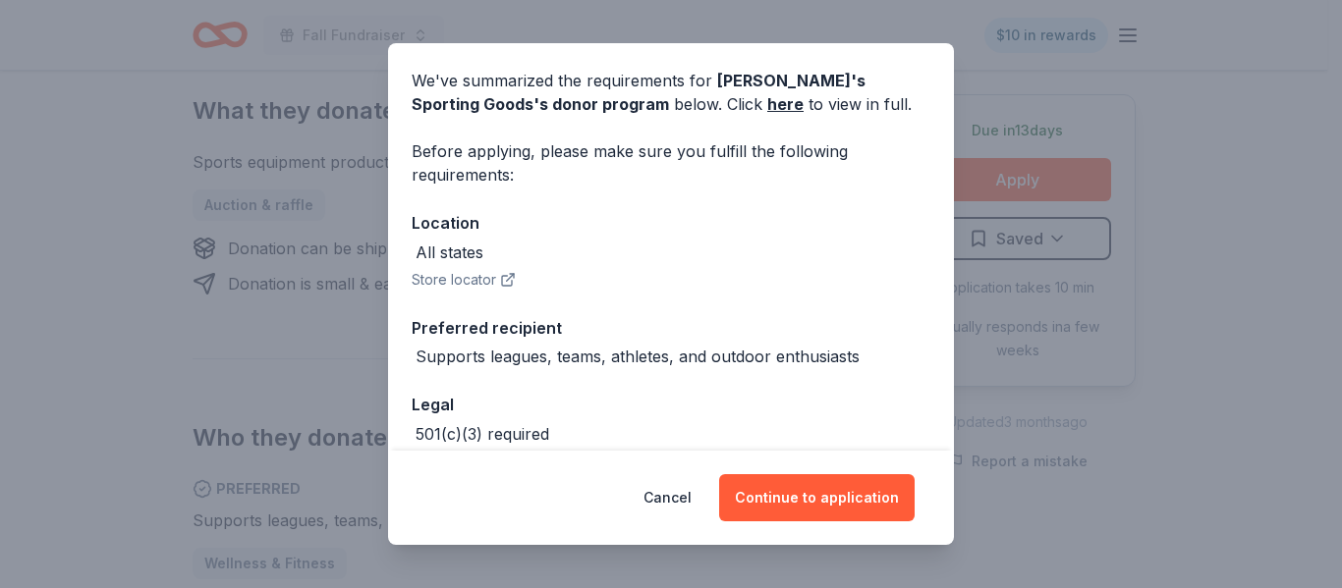
scroll to position [169, 0]
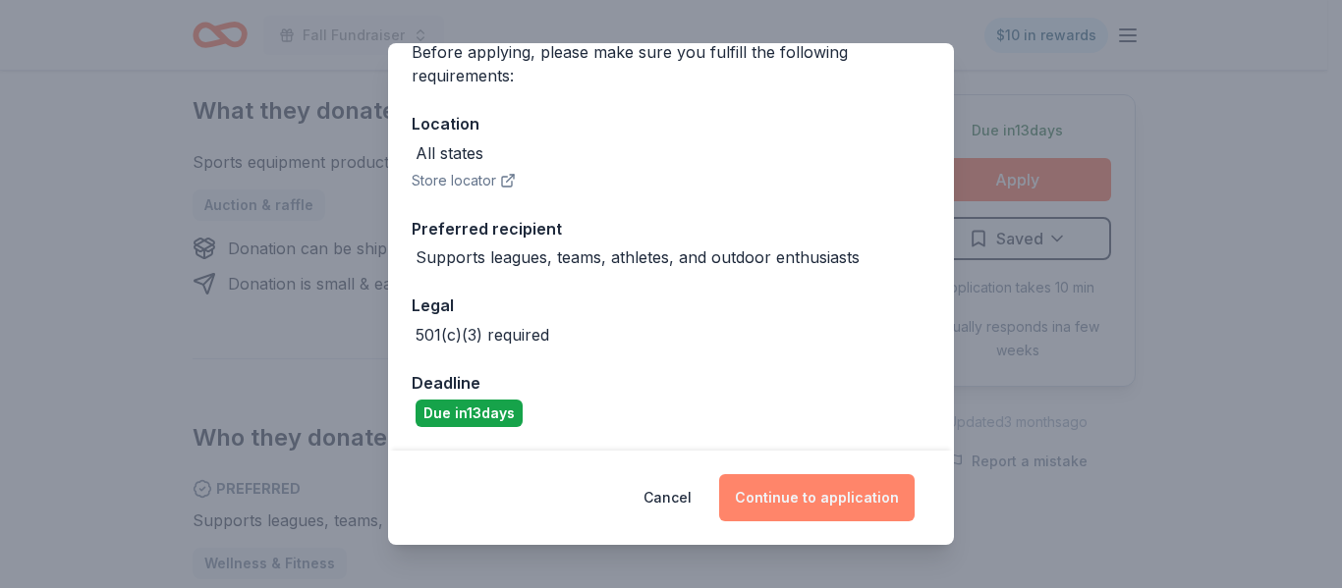
click at [847, 505] on button "Continue to application" at bounding box center [816, 497] width 195 height 47
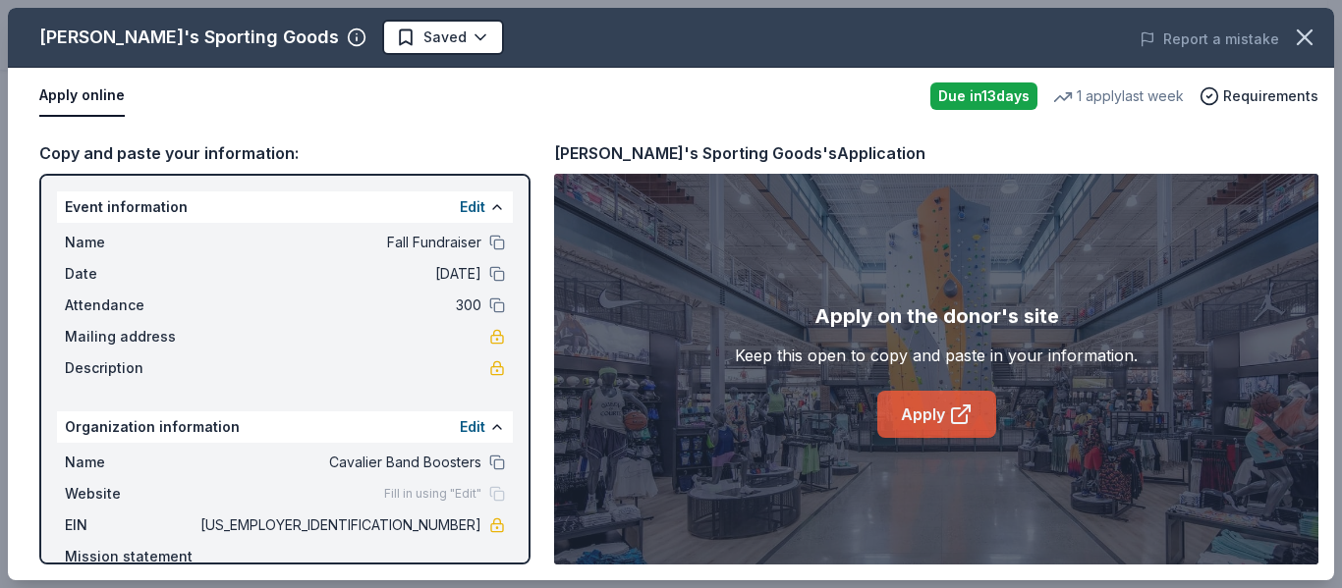
click at [928, 418] on link "Apply" at bounding box center [936, 414] width 119 height 47
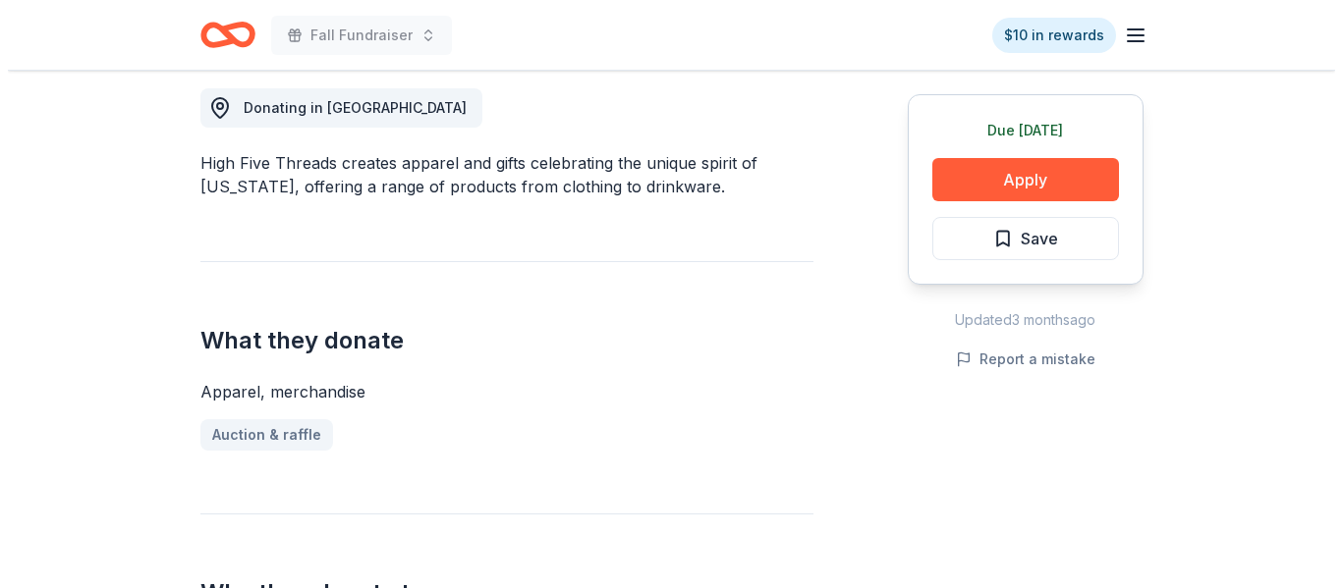
scroll to position [551, 0]
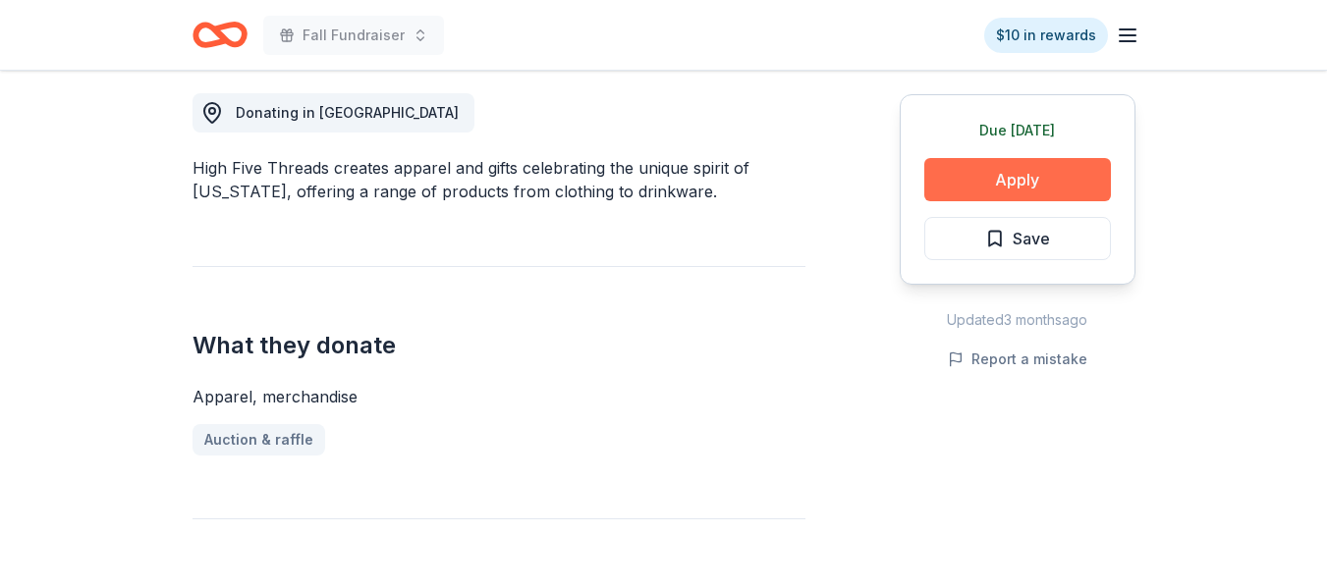
click at [1020, 182] on button "Apply" at bounding box center [1017, 179] width 187 height 43
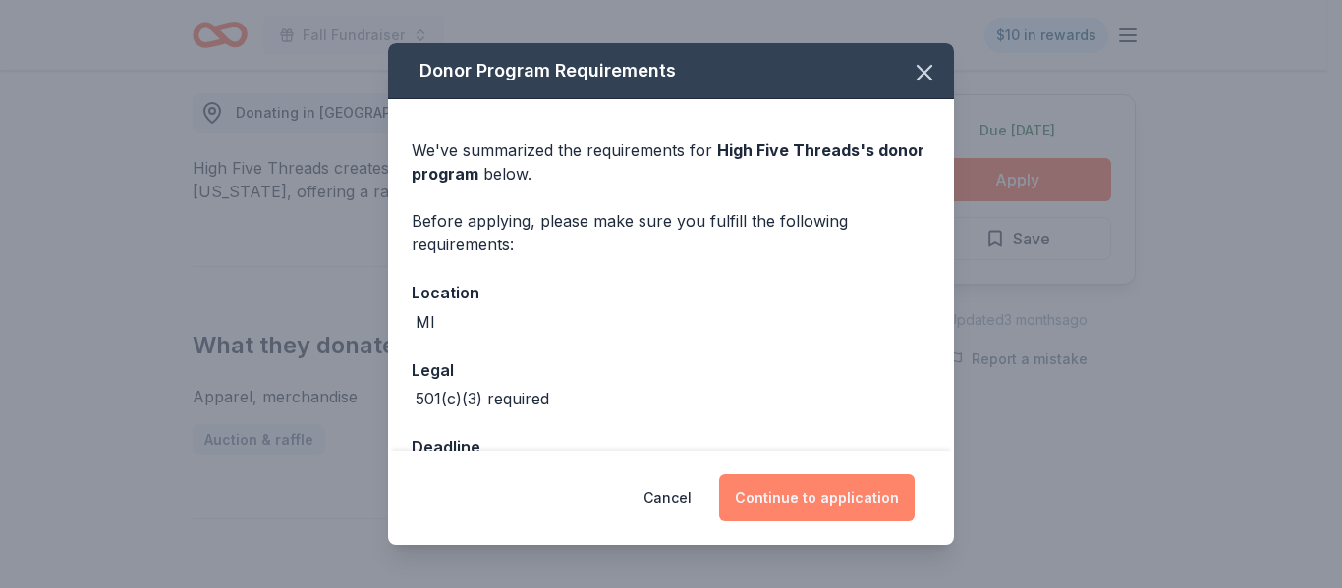
click at [820, 495] on button "Continue to application" at bounding box center [816, 497] width 195 height 47
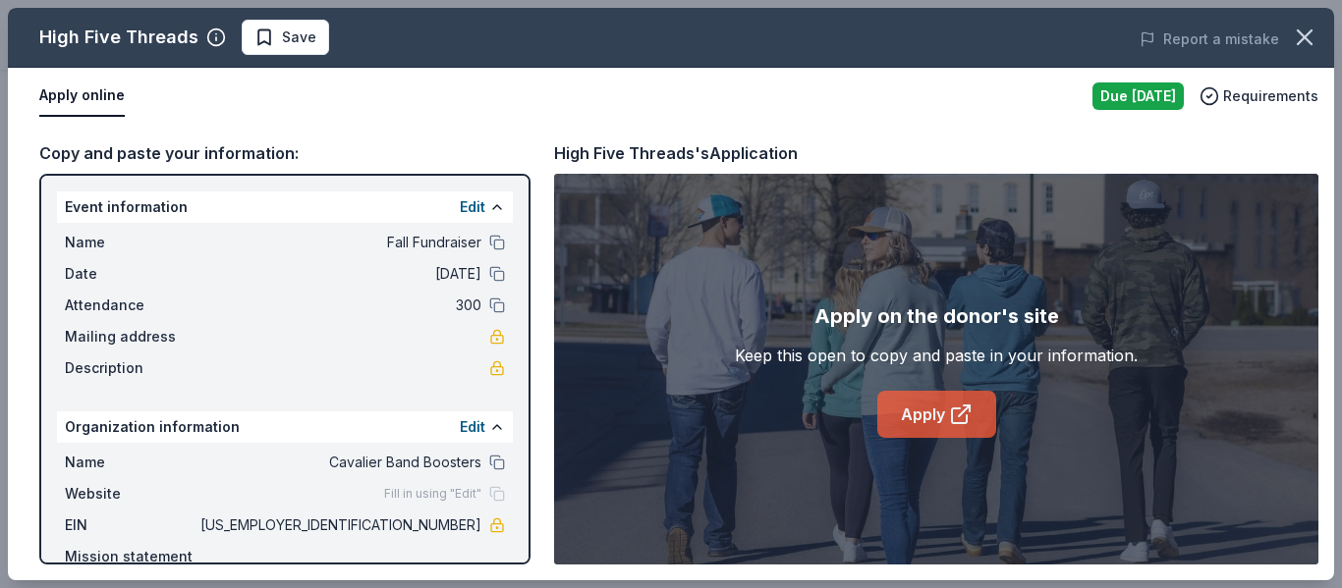
click at [942, 416] on link "Apply" at bounding box center [936, 414] width 119 height 47
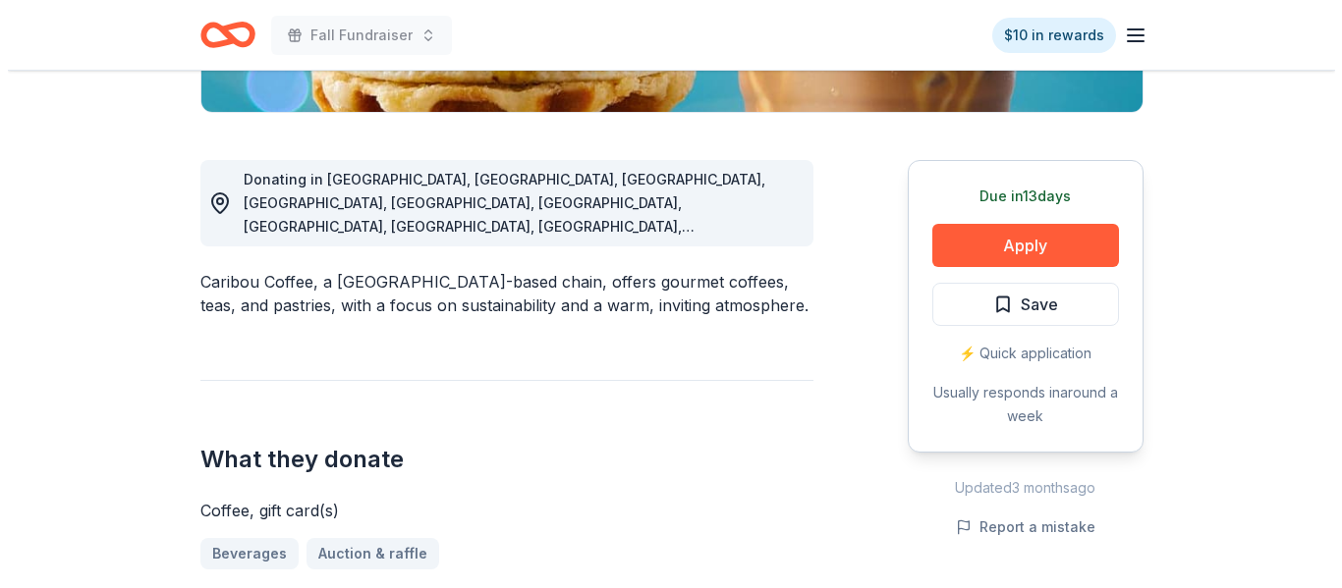
scroll to position [474, 0]
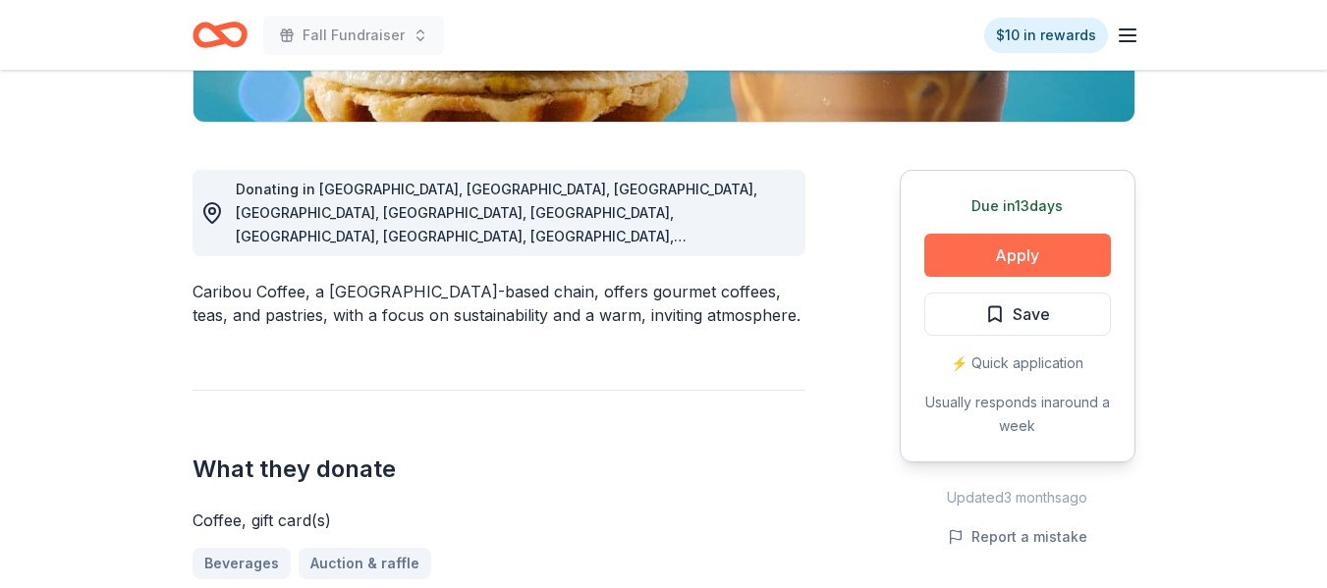
click at [1029, 259] on button "Apply" at bounding box center [1017, 255] width 187 height 43
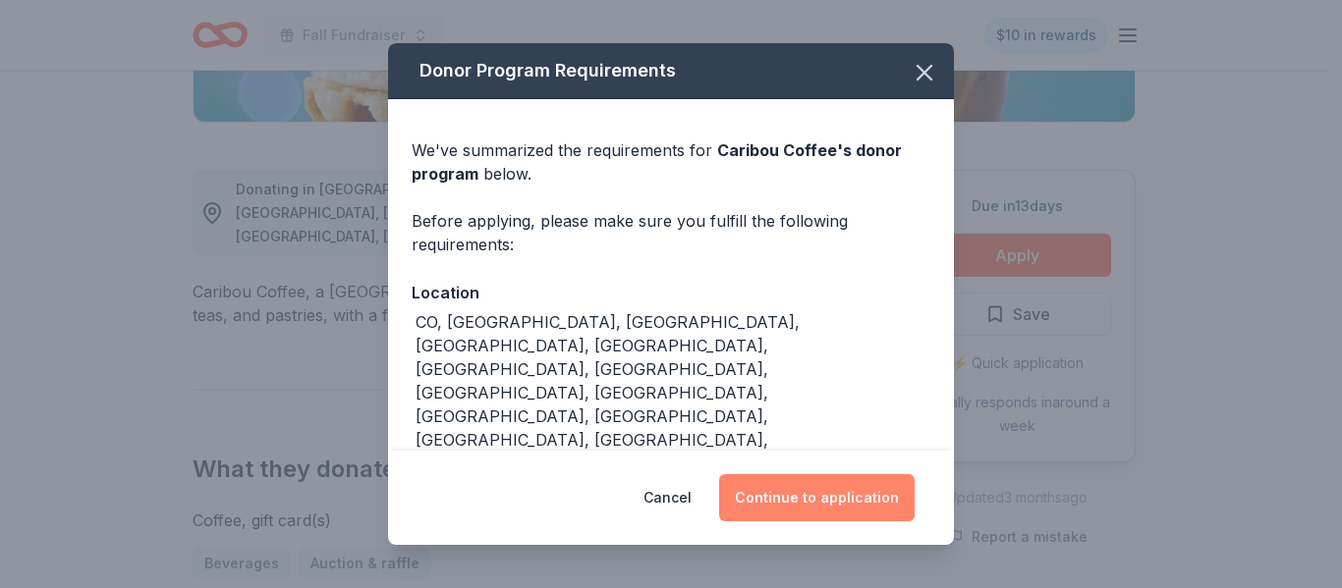
click at [829, 492] on button "Continue to application" at bounding box center [816, 497] width 195 height 47
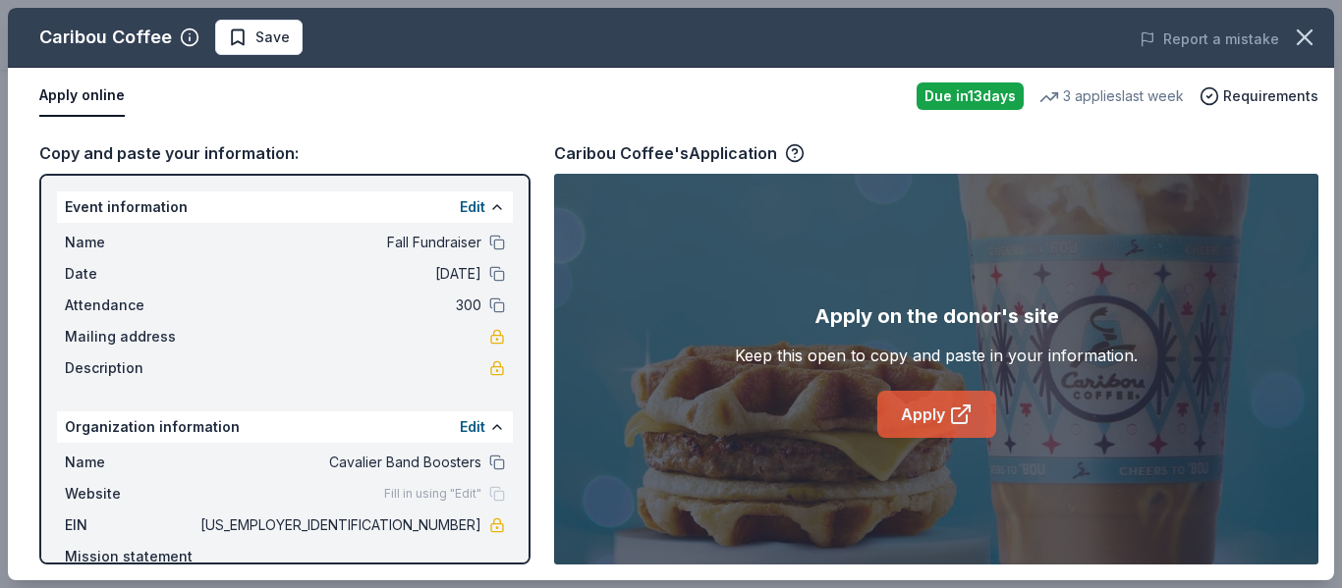
click at [969, 414] on icon at bounding box center [961, 415] width 24 height 24
